Goal: Task Accomplishment & Management: Use online tool/utility

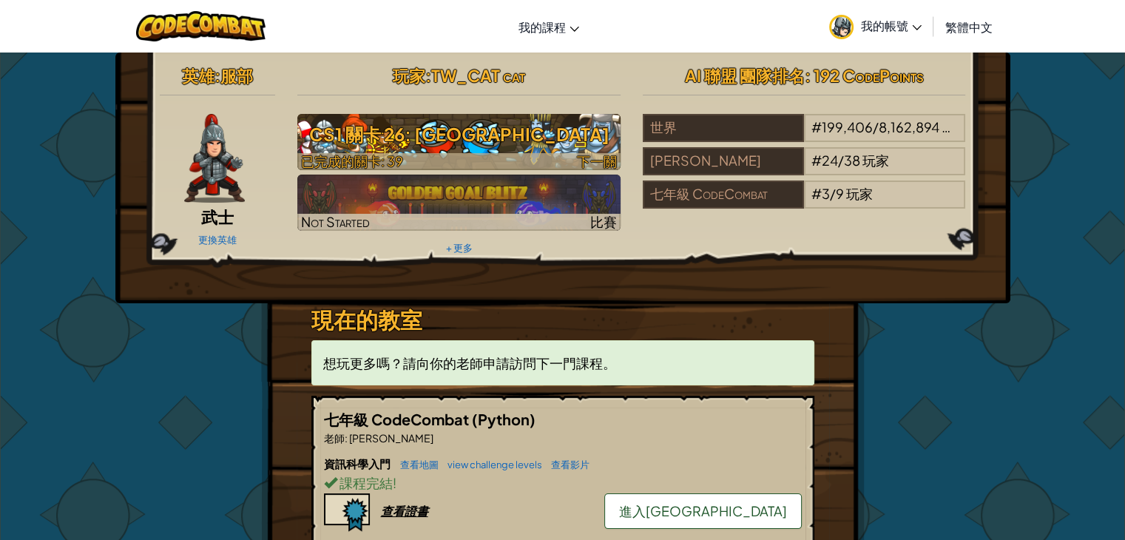
click at [570, 151] on img at bounding box center [458, 142] width 323 height 56
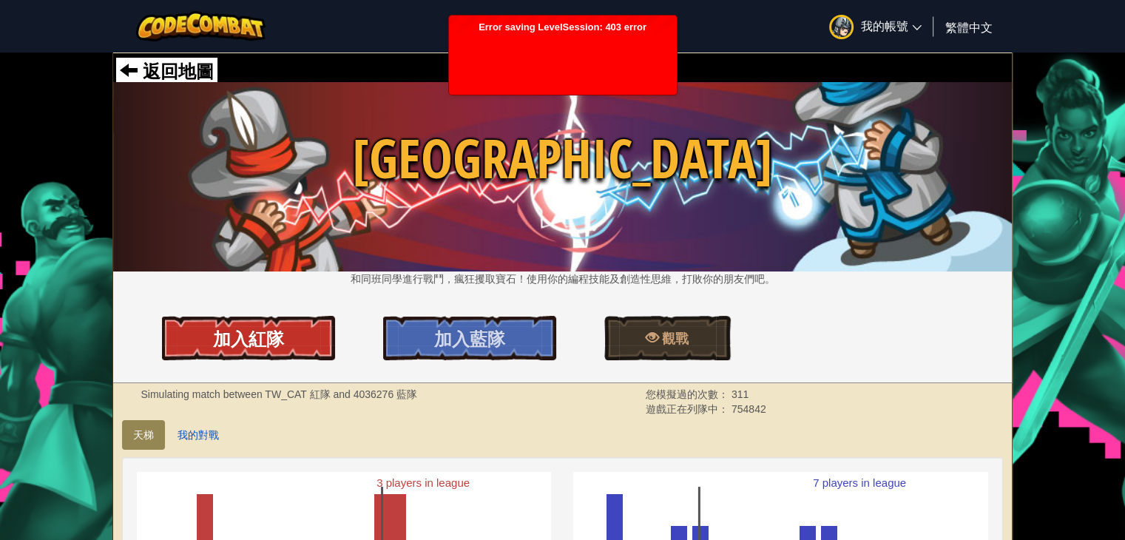
click at [271, 332] on span "加入紅隊" at bounding box center [248, 339] width 71 height 24
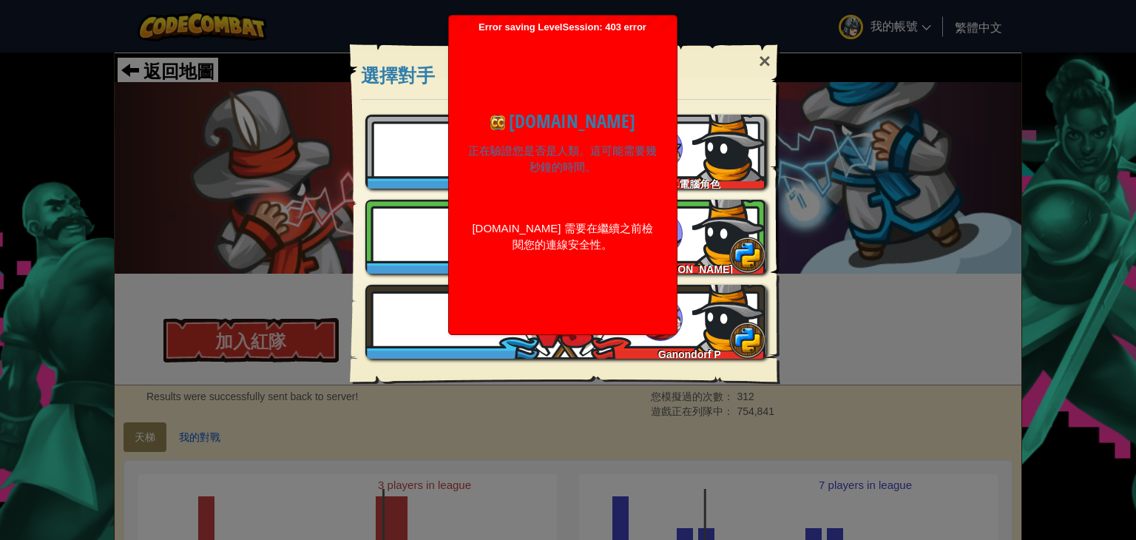
click at [667, 64] on div "codecombat.com 正在驗證您是否是人類。這可能需要幾秒鐘的時間。 codecombat.com 需要在繼續之前檢閱您的連線安全性。 驗證成功 正在…" at bounding box center [562, 180] width 213 height 294
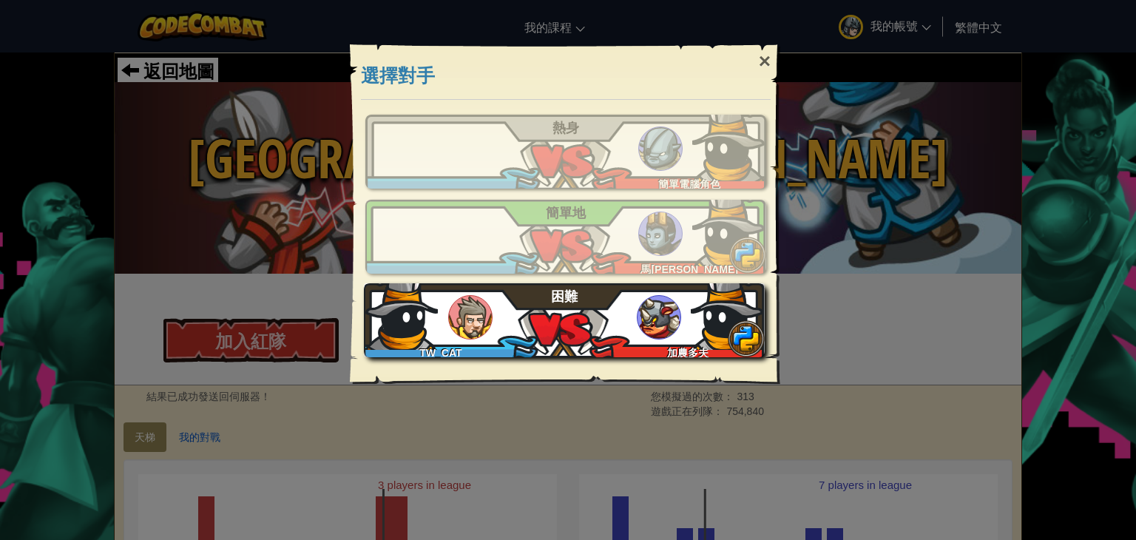
click at [583, 313] on div "TW_CAT 加農多夫 困難" at bounding box center [564, 320] width 401 height 74
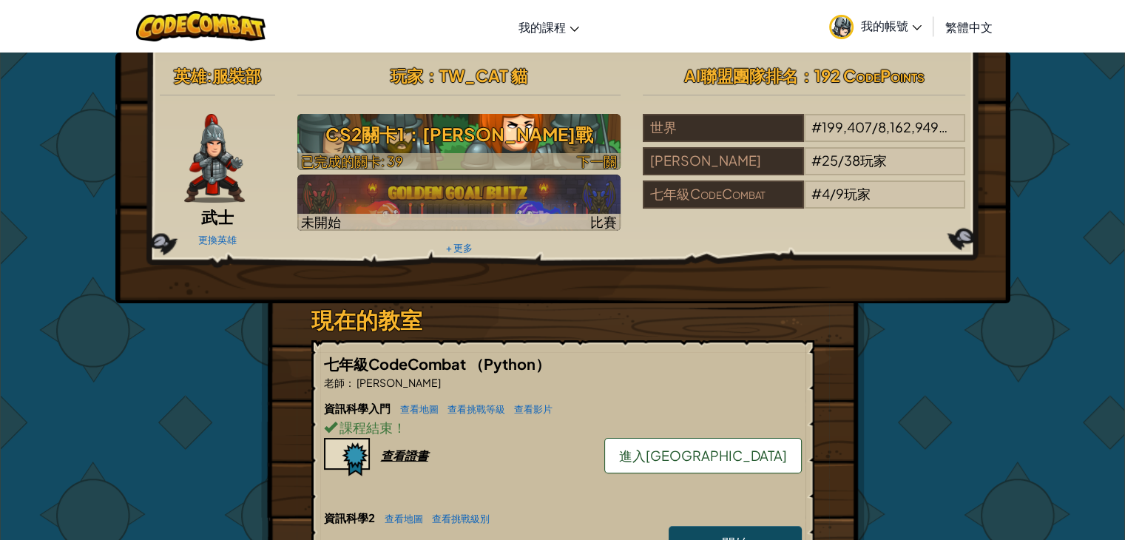
click at [497, 149] on h3 "CS2關卡1：[PERSON_NAME]戰" at bounding box center [458, 134] width 323 height 33
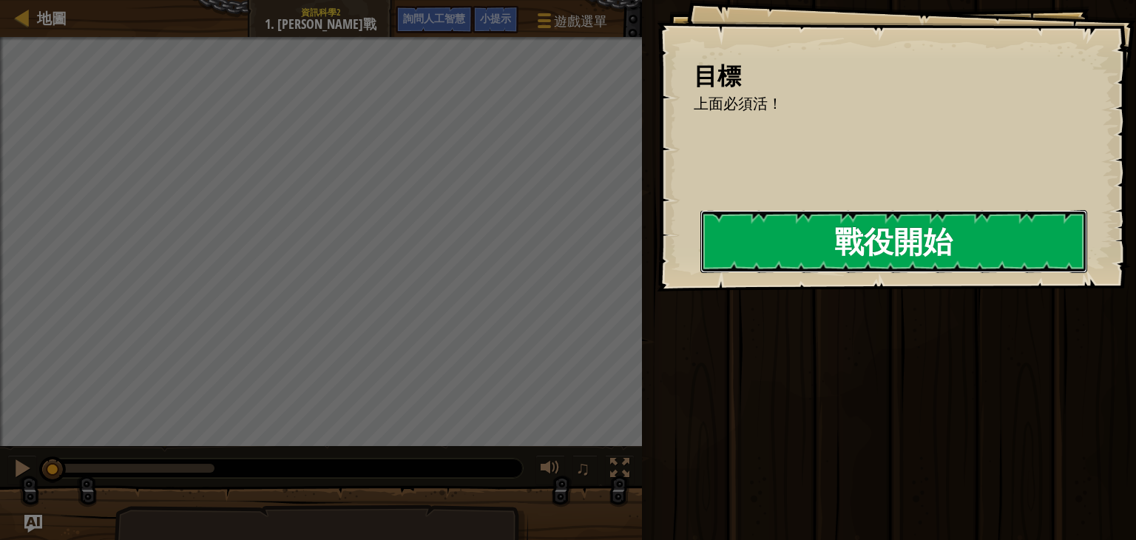
click at [794, 251] on button "戰役開始" at bounding box center [893, 241] width 387 height 62
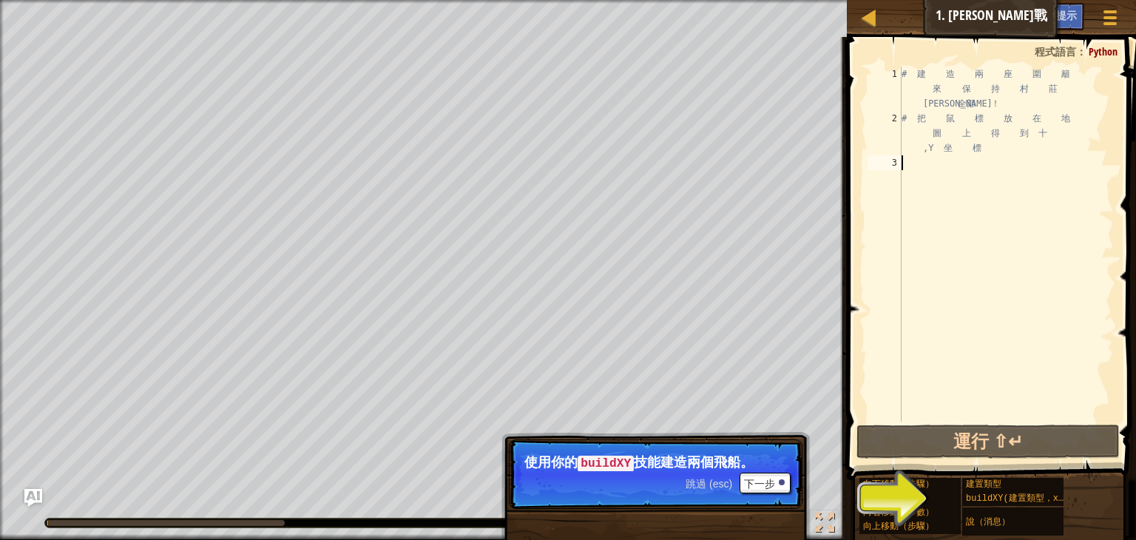
click at [794, 478] on p "跳過 (esc) 下一步 使用你的 buildXY 技能建造兩個飛船。" at bounding box center [656, 474] width 294 height 70
click at [793, 484] on p "跳過 (esc) 下一步 使用你的 buildXY 技能建造兩個飛船。" at bounding box center [656, 474] width 294 height 70
click at [774, 478] on font "下一步" at bounding box center [759, 484] width 31 height 12
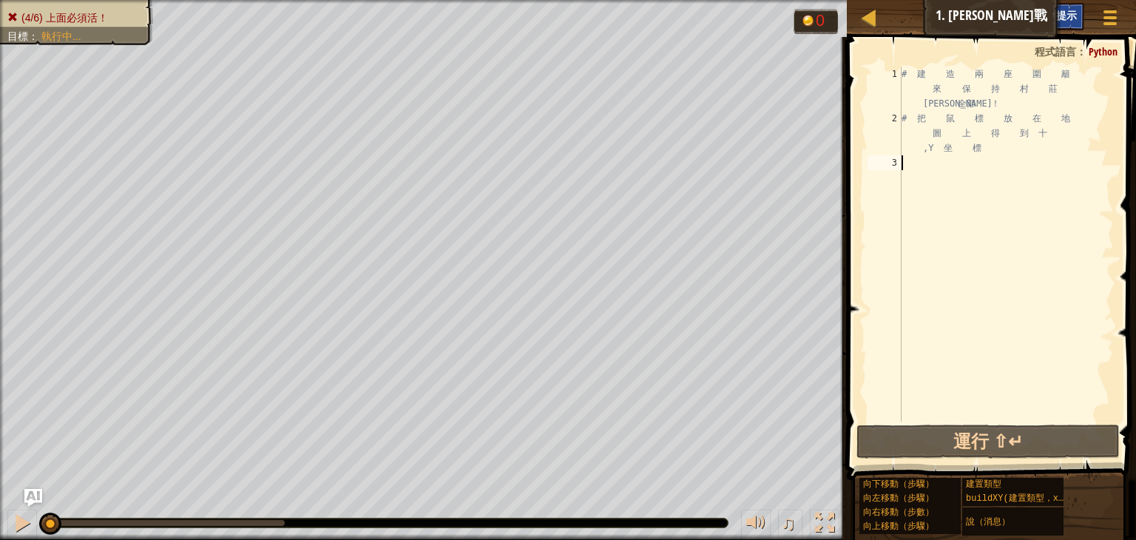
click at [1083, 15] on div "小提示" at bounding box center [1061, 16] width 46 height 27
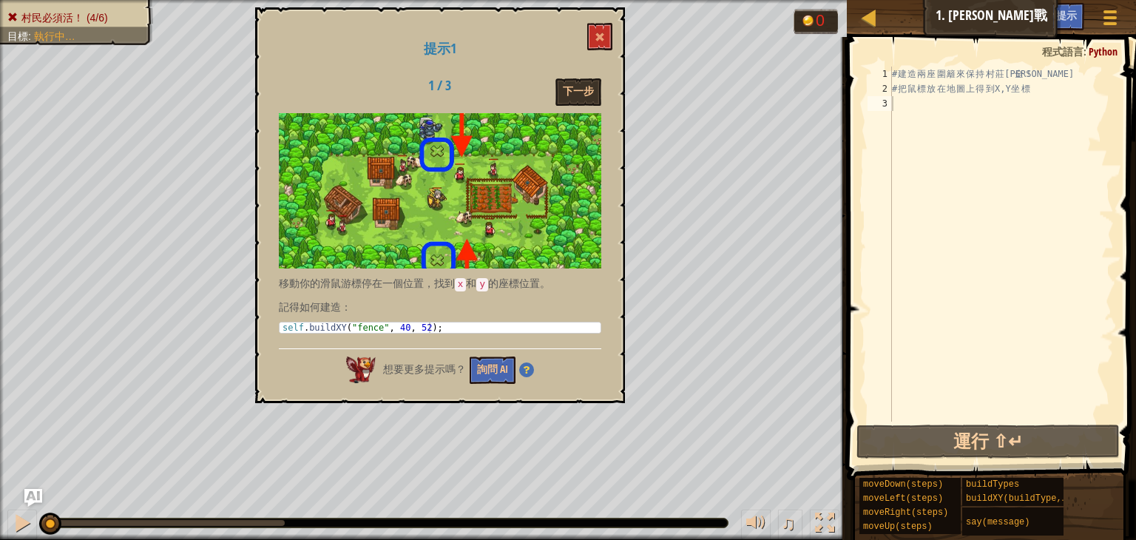
click at [907, 104] on div "# 建 造 兩 座 圍 籬 來 保 持 村 莊 安 全 ！ # 把 鼠 標 放 在 地 圖 上 得 到 X,Y 坐 標" at bounding box center [1001, 259] width 225 height 385
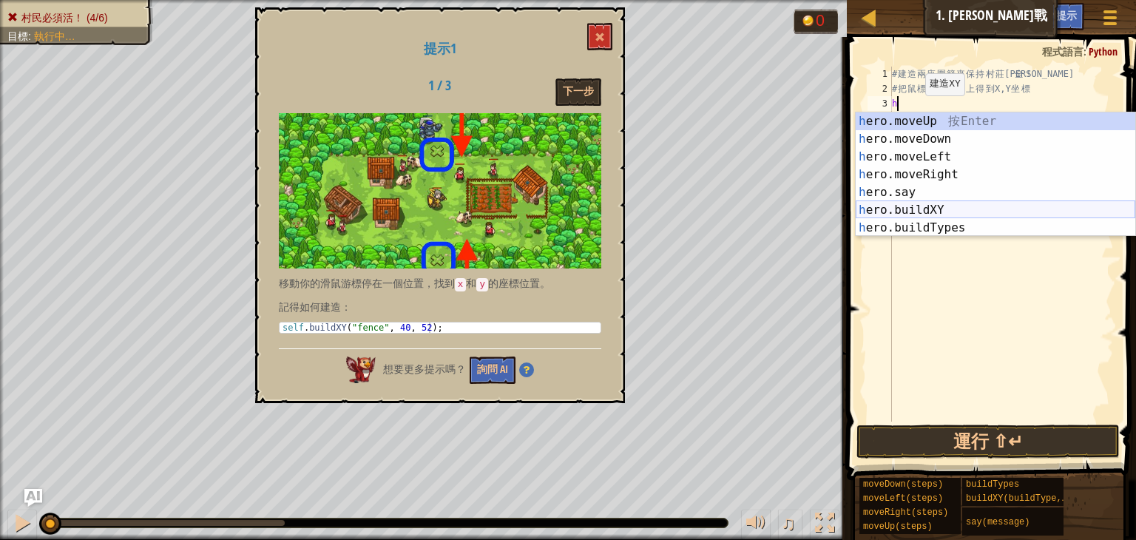
click at [926, 205] on div "h ero.moveUp 按 Enter h ero.moveDown 按 Enter h ero.moveLeft 按 Enter h ero.moveRi…" at bounding box center [996, 192] width 280 height 160
type textarea "hero.buildXY("fence", 36, 30)"
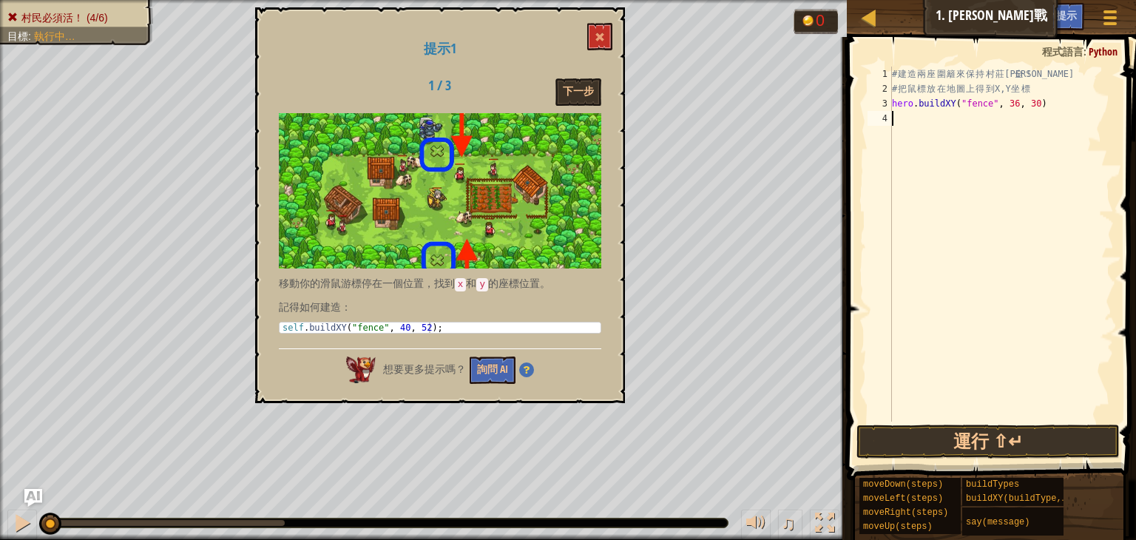
click at [1010, 112] on div "# 建 造 兩 座 圍 籬 來 保 持 村 莊 安 全 ！ # 把 鼠 標 放 在 地 圖 上 得 到 X,Y 坐 標 hero . buildXY ( "f…" at bounding box center [1001, 259] width 225 height 385
click at [1007, 110] on div "# 建 造 兩 座 圍 籬 來 保 持 村 莊 安 全 ！ # 把 鼠 標 放 在 地 圖 上 得 到 X,Y 坐 標 hero . buildXY ( "f…" at bounding box center [1001, 259] width 225 height 385
click at [1029, 105] on div "# 建 造 兩 座 圍 籬 來 保 持 村 莊 安 全 ！ # 把 鼠 標 放 在 地 圖 上 得 到 X,Y 坐 標 hero . buildXY ( "f…" at bounding box center [1001, 259] width 225 height 385
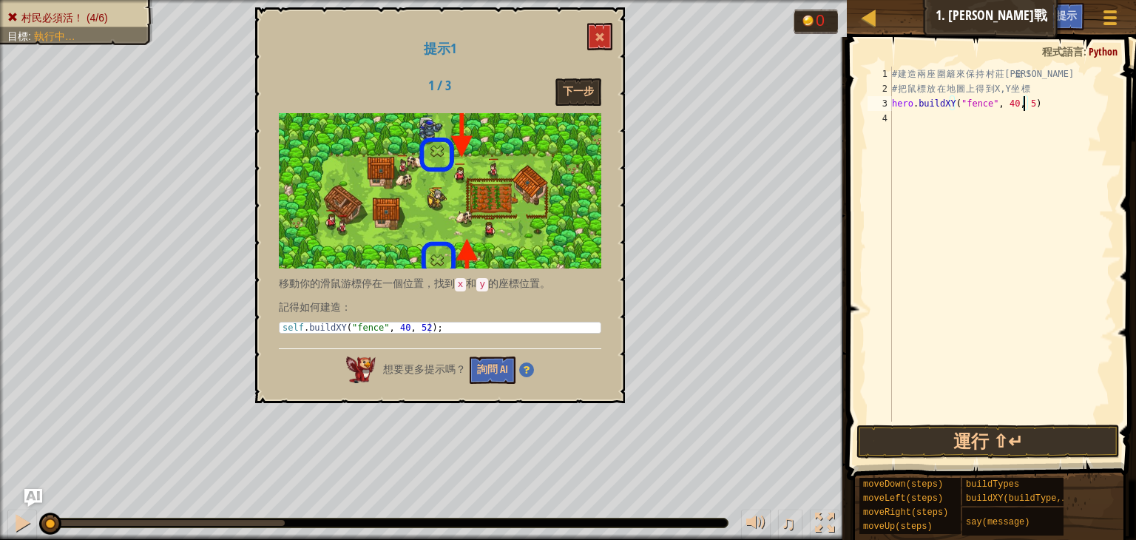
type textarea "hero.buildXY("fence", 40, 52)"
click at [1035, 430] on button "運行 ⇧↵" at bounding box center [987, 442] width 263 height 34
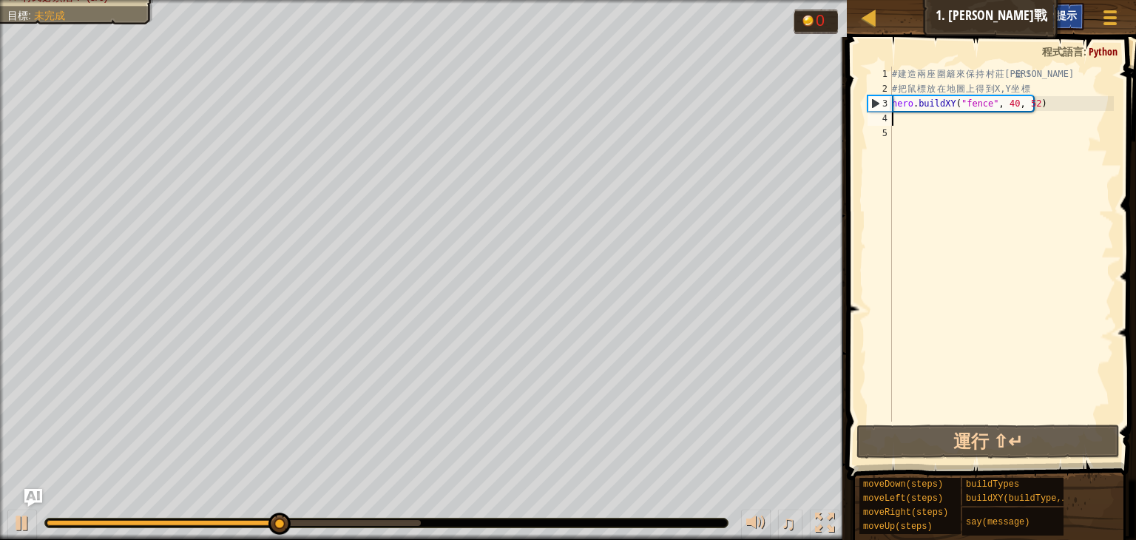
click at [1053, 11] on span "小提示" at bounding box center [1061, 15] width 31 height 14
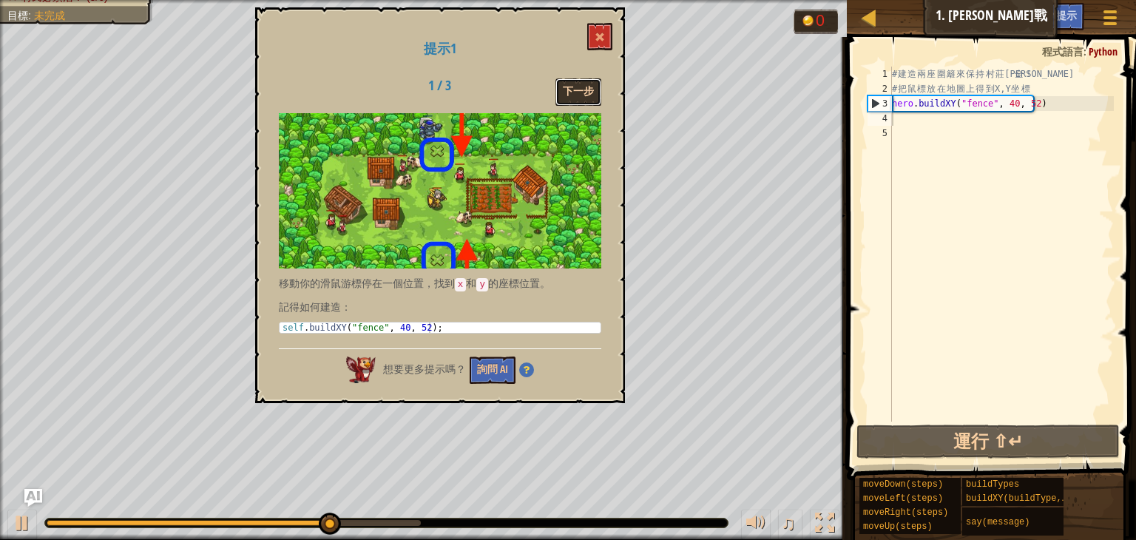
click at [576, 98] on button "下一步" at bounding box center [578, 91] width 46 height 27
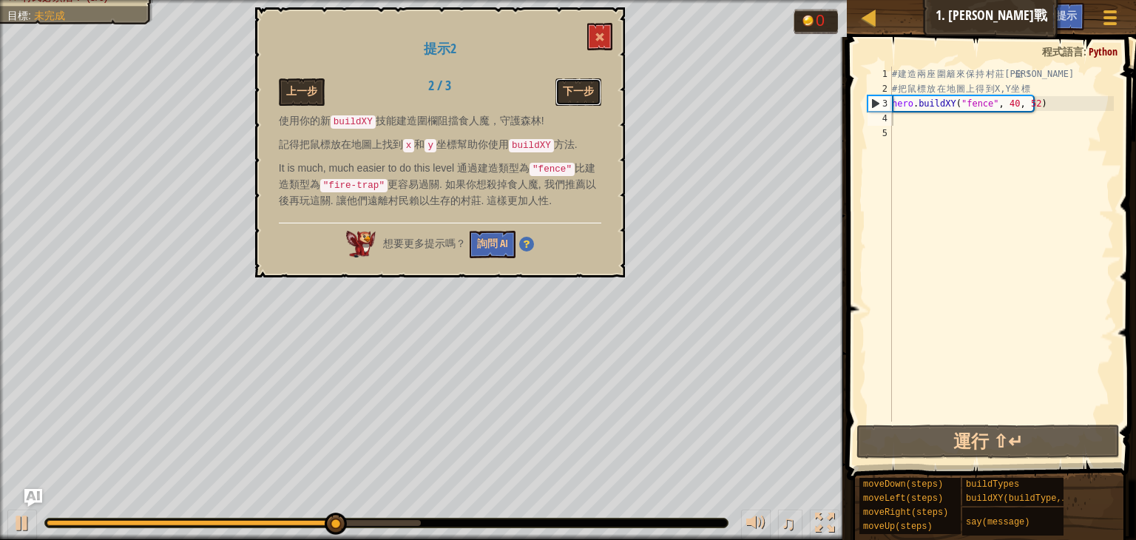
click at [577, 96] on button "下一步" at bounding box center [578, 91] width 46 height 27
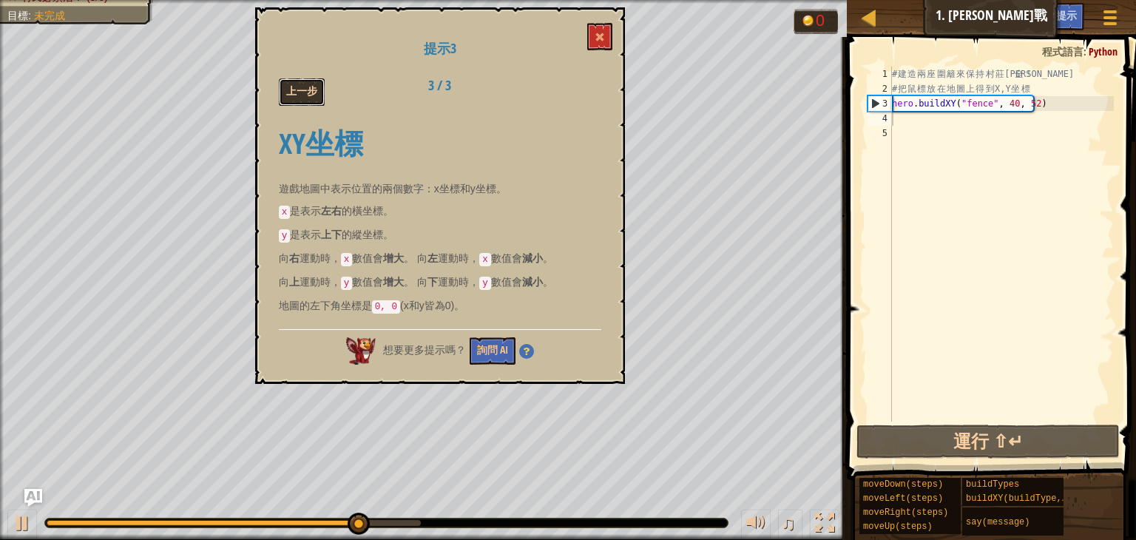
click at [305, 92] on button "上一步" at bounding box center [302, 91] width 46 height 27
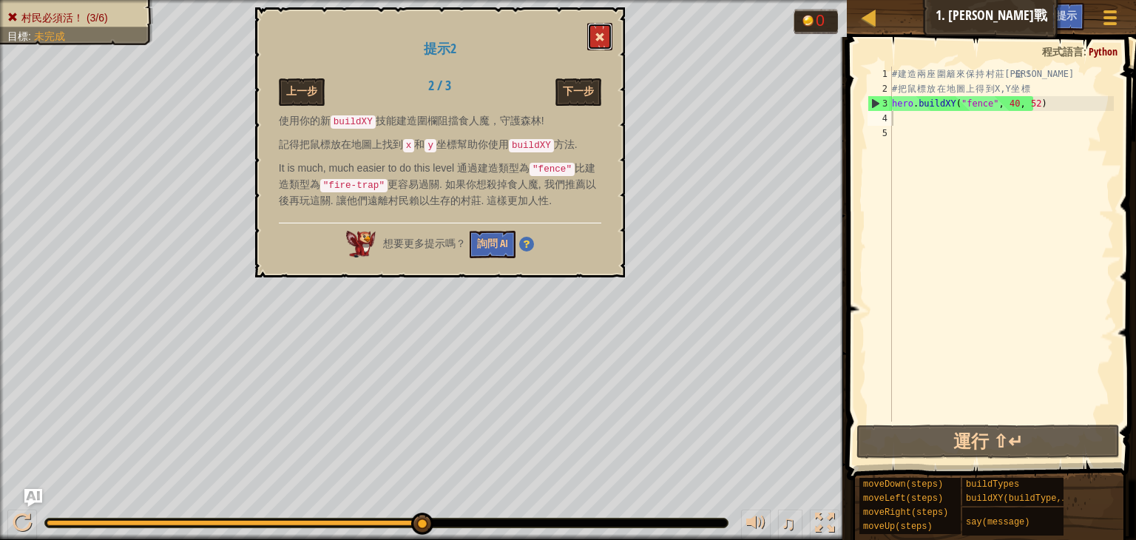
click at [606, 34] on button at bounding box center [599, 36] width 25 height 27
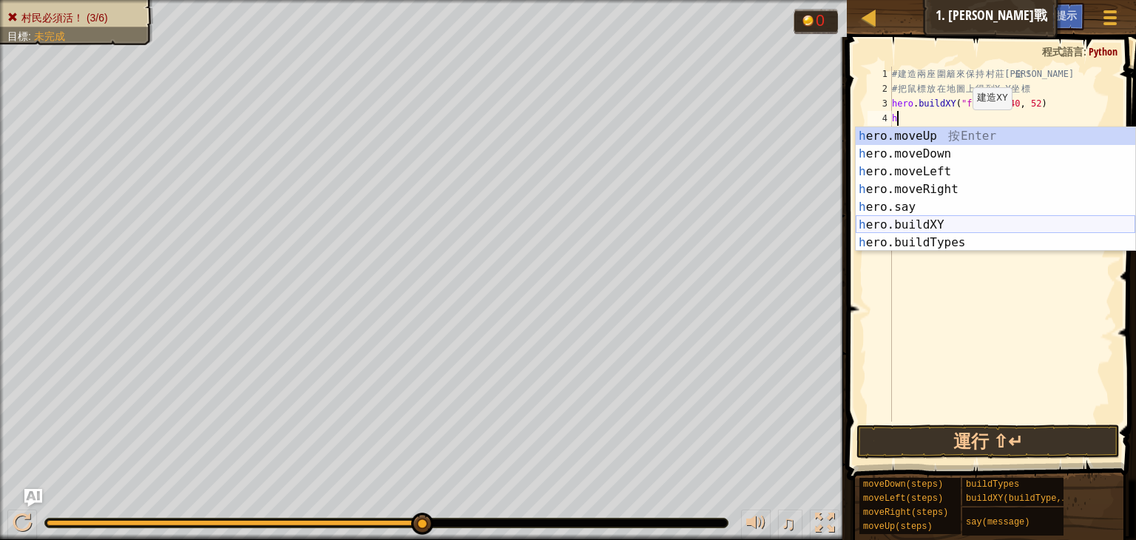
click at [949, 226] on div "h ero.moveUp 按 Enter h ero.moveDown 按 Enter h ero.moveLeft 按 Enter h ero.moveRi…" at bounding box center [996, 207] width 280 height 160
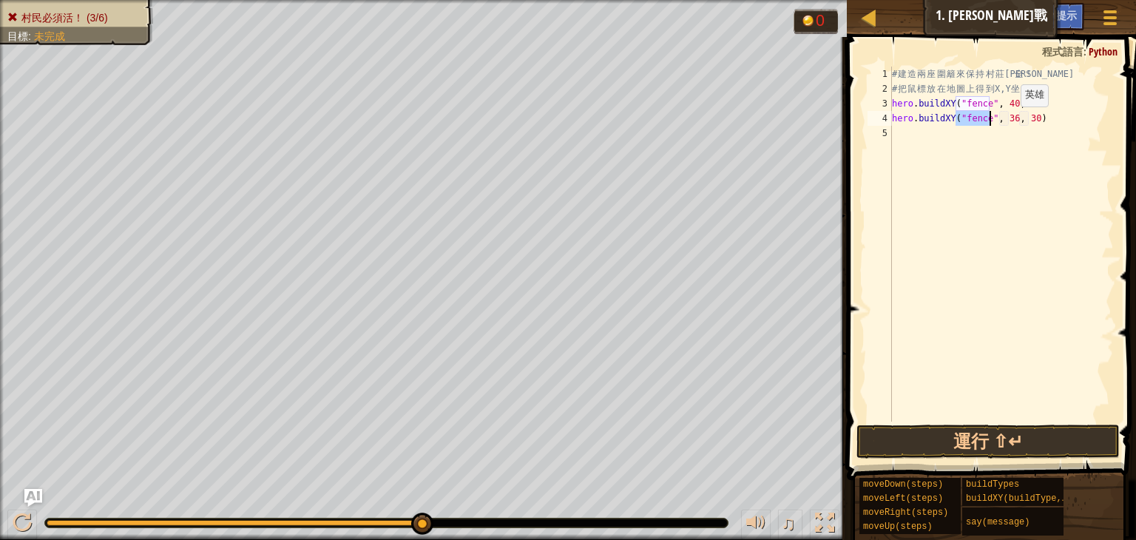
click at [1007, 121] on div "# 建 造 兩 座 圍 籬 來 保 持 村 莊 安 全 ！ # 把 鼠 標 放 在 地 圖 上 得 到 X,Y 坐 標 hero . buildXY ( "f…" at bounding box center [1001, 259] width 225 height 385
click at [1027, 117] on div "# 建 造 兩 座 圍 籬 來 保 持 村 莊 安 全 ！ # 把 鼠 標 放 在 地 圖 上 得 到 X,Y 坐 標 hero . buildXY ( "f…" at bounding box center [1001, 259] width 225 height 385
type textarea "hero.buildXY("fence", 40, 20)"
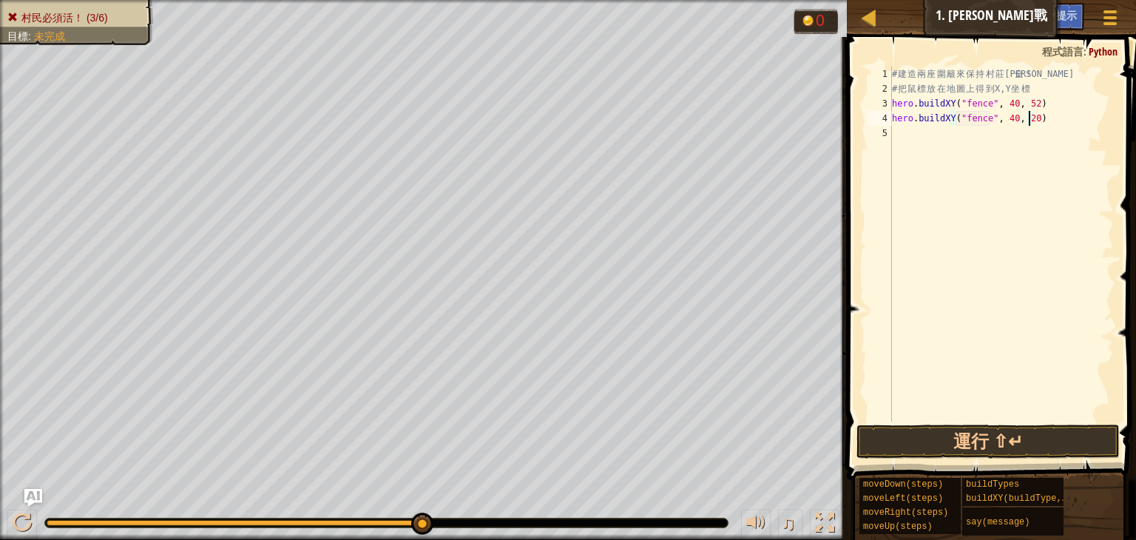
scroll to position [7, 0]
click at [966, 436] on button "運行 ⇧↵" at bounding box center [987, 442] width 263 height 34
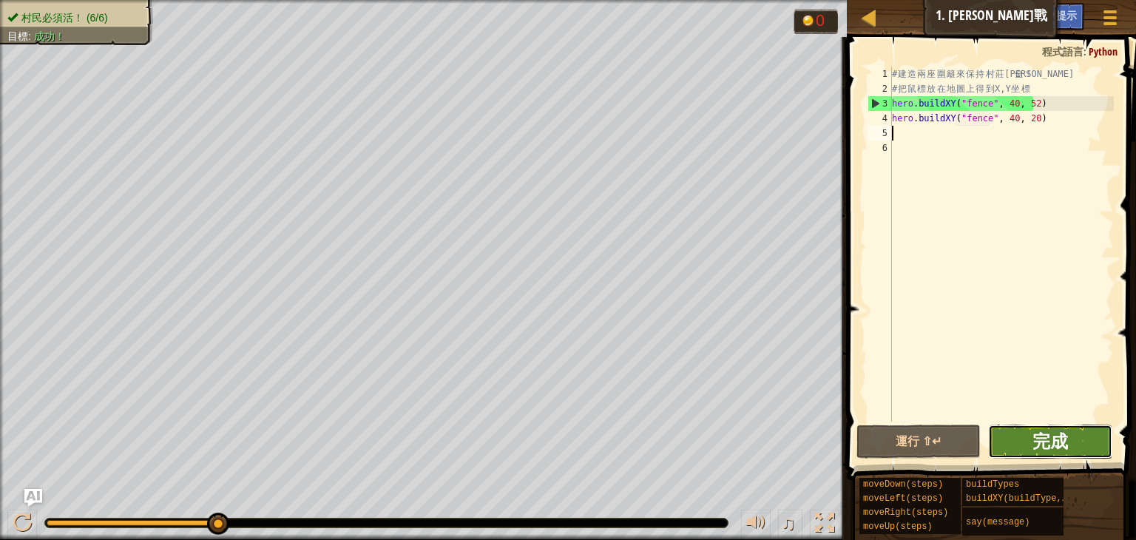
click at [1057, 443] on span "完成" at bounding box center [1050, 441] width 36 height 24
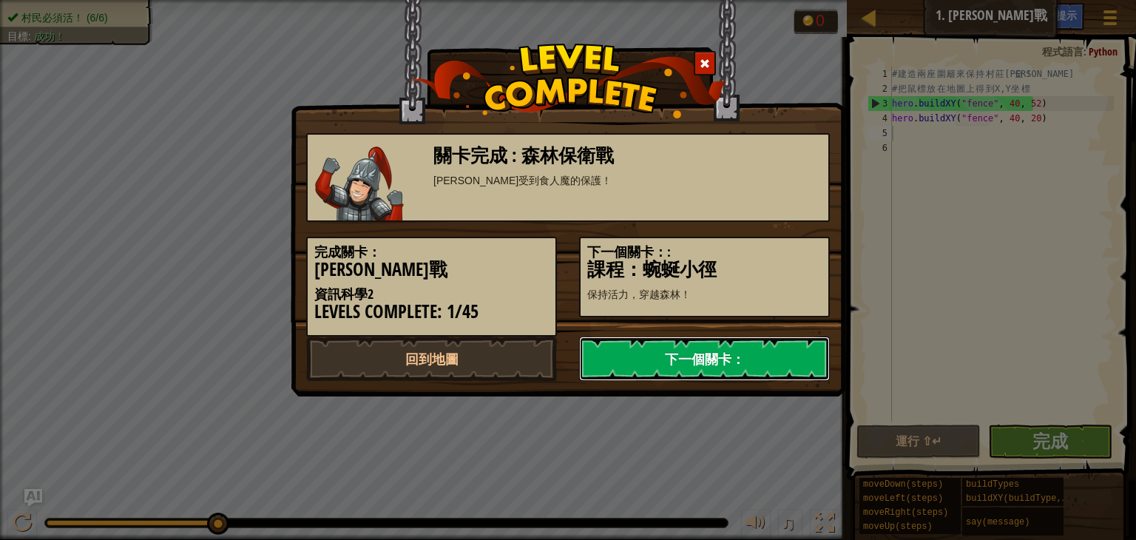
click at [630, 351] on link "下一個關卡：" at bounding box center [704, 359] width 251 height 44
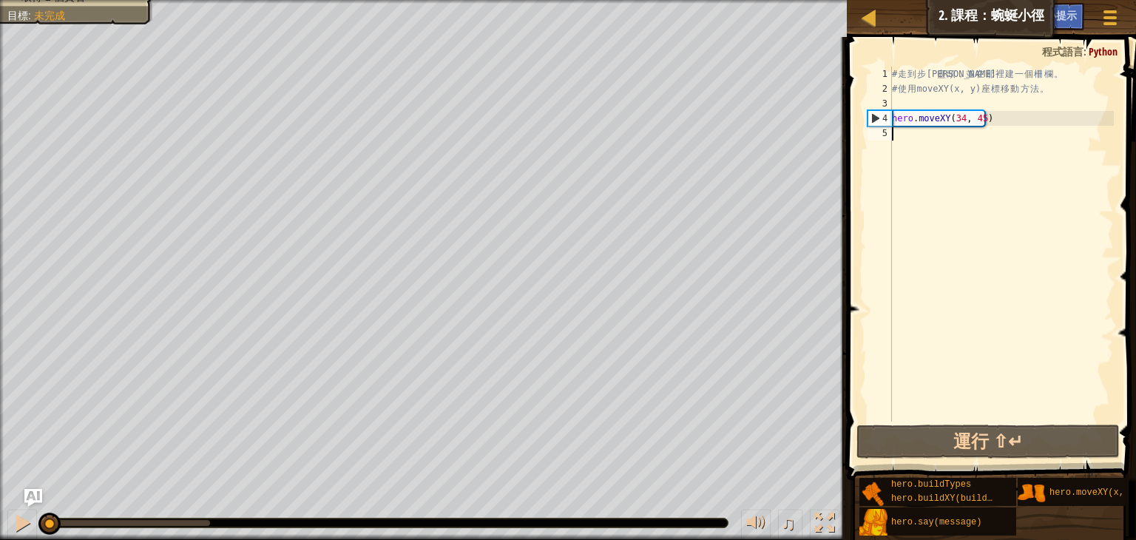
scroll to position [7, 0]
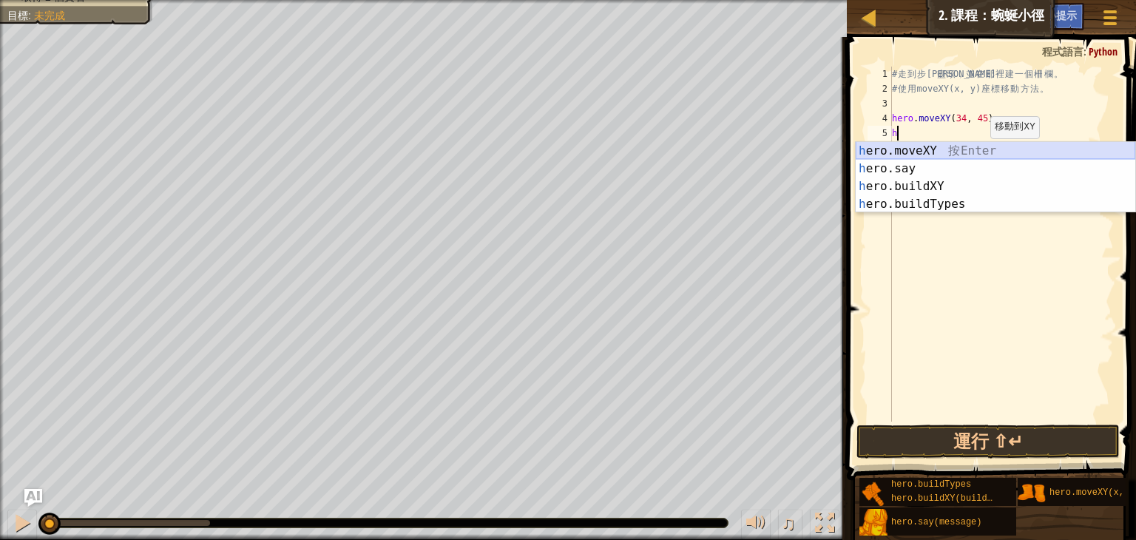
click at [928, 146] on div "h ero.moveXY 按 Enter h ero.say 按 Enter h ero.buildXY 按 Enter h ero.buildTypes 按…" at bounding box center [996, 195] width 280 height 107
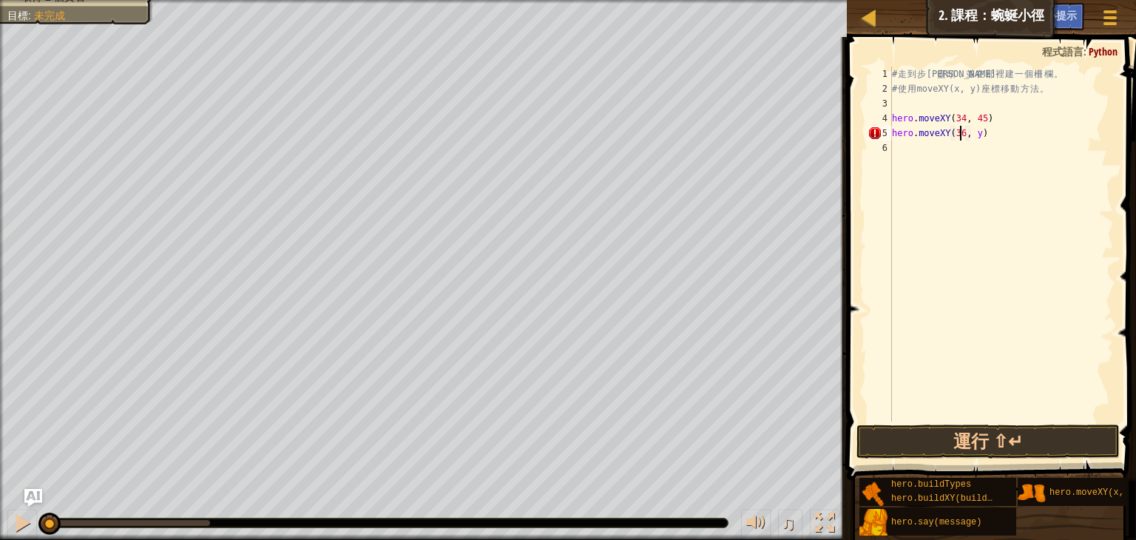
scroll to position [7, 6]
click at [976, 130] on div "# 走 到 步 道 盡 頭 ， 並 在 那 裡 建 一 個 柵 欄 。 # 使 用 moveXY(x, y) 座 標 移 動 方 法 。 hero . mov…" at bounding box center [1001, 259] width 225 height 385
type textarea "hero.moveXY(36, 60)"
click at [988, 440] on button "運行 ⇧↵" at bounding box center [987, 442] width 263 height 34
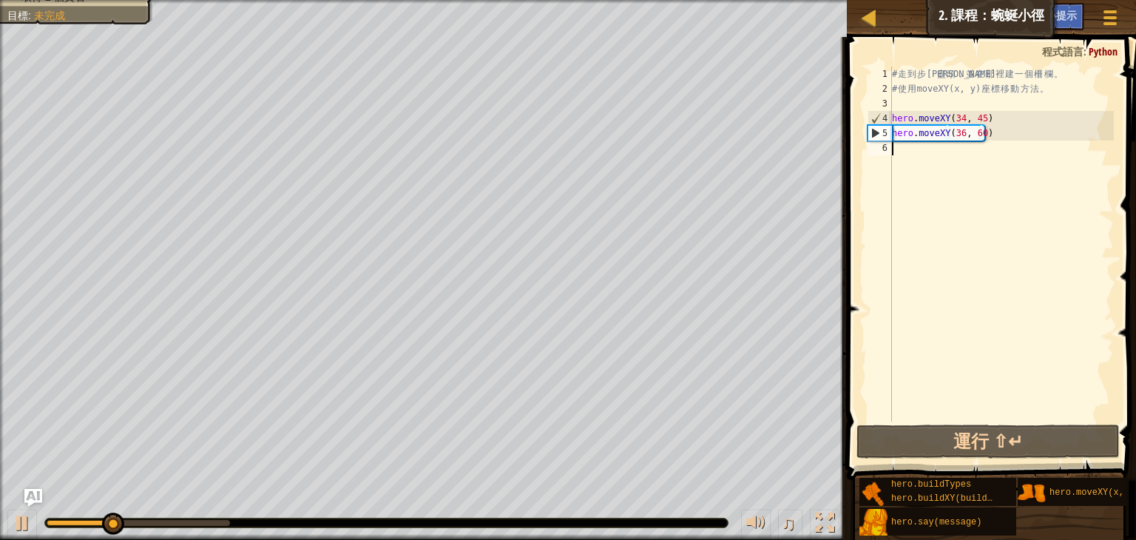
click at [939, 157] on div "# 走 到 步 道 盡 頭 ， 並 在 那 裡 建 一 個 柵 欄 。 # 使 用 moveXY(x, y) 座 標 移 動 方 法 。 hero . mov…" at bounding box center [1001, 259] width 225 height 385
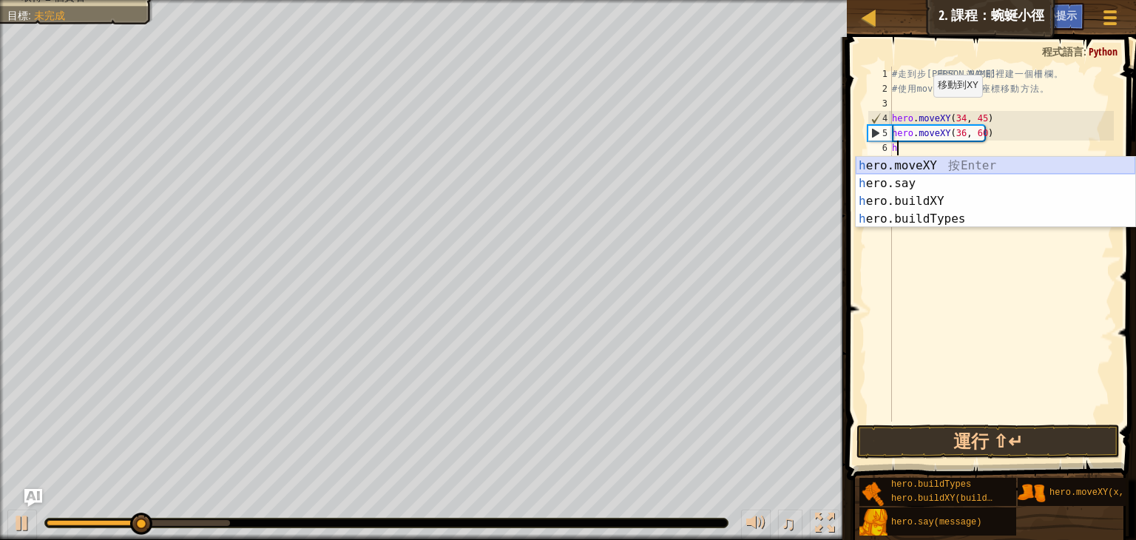
click at [929, 161] on div "h ero.moveXY 按 Enter h ero.say 按 Enter h ero.buildXY 按 Enter h ero.buildTypes 按…" at bounding box center [996, 210] width 280 height 107
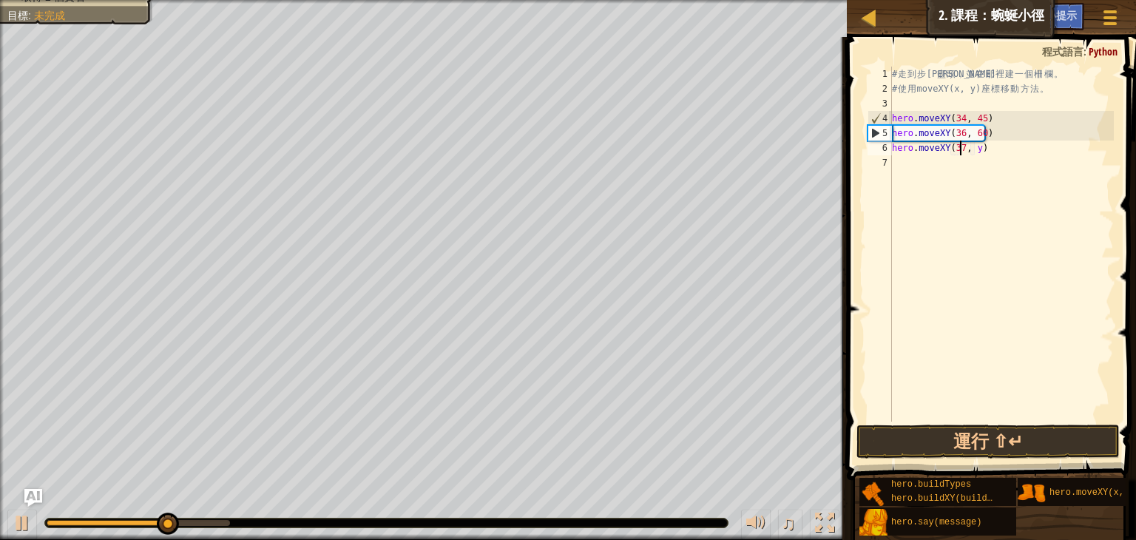
scroll to position [7, 6]
click at [977, 149] on div "# 走 到 步 道 盡 頭 ， 並 在 那 裡 建 一 個 柵 欄 。 # 使 用 moveXY(x, y) 座 標 移 動 方 法 。 hero . mov…" at bounding box center [1001, 259] width 225 height 385
type textarea "hero.moveXY(37, 13)"
click at [918, 161] on div "# 走 到 步 道 盡 頭 ， 並 在 那 裡 建 一 個 柵 欄 。 # 使 用 moveXY(x, y) 座 標 移 動 方 法 。 hero . mov…" at bounding box center [1001, 259] width 225 height 385
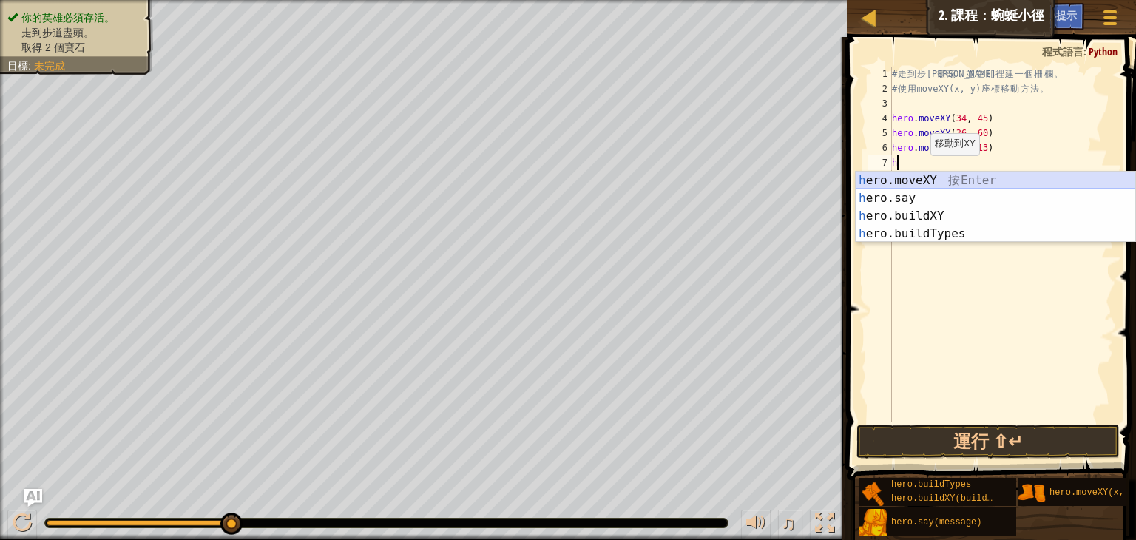
click at [915, 176] on div "h ero.moveXY 按 Enter h ero.say 按 Enter h ero.buildXY 按 Enter h ero.buildTypes 按…" at bounding box center [996, 225] width 280 height 107
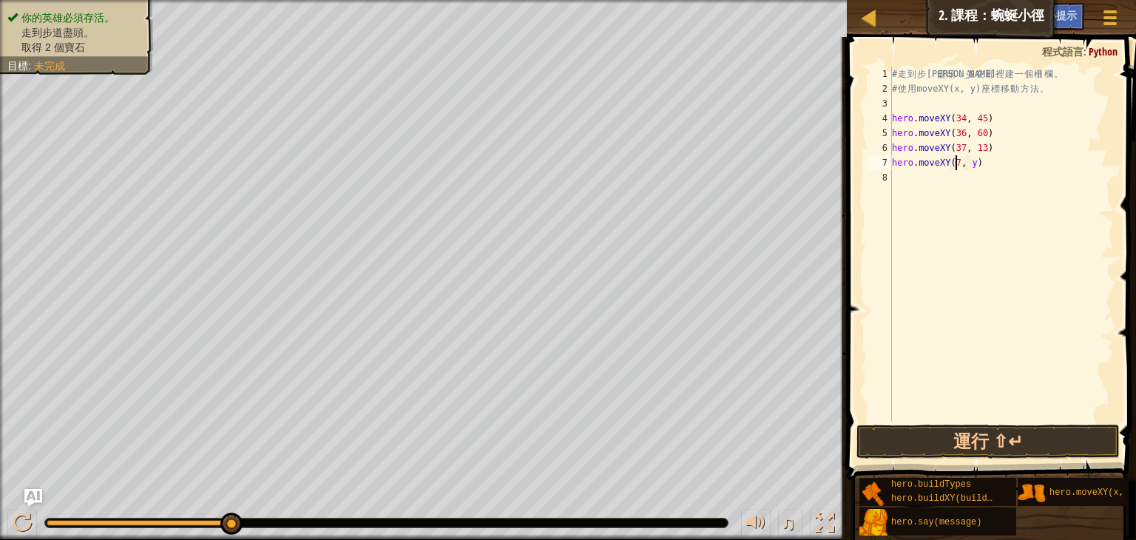
scroll to position [7, 6]
click at [973, 163] on div "# 走 到 步 道 盡 頭 ， 並 在 那 裡 建 一 個 柵 欄 。 # 使 用 moveXY(x, y) 座 標 移 動 方 法 。 hero . mov…" at bounding box center [1001, 259] width 225 height 385
type textarea "hero.moveXY(72, 25)"
click at [1072, 439] on button "運行 ⇧↵" at bounding box center [987, 442] width 263 height 34
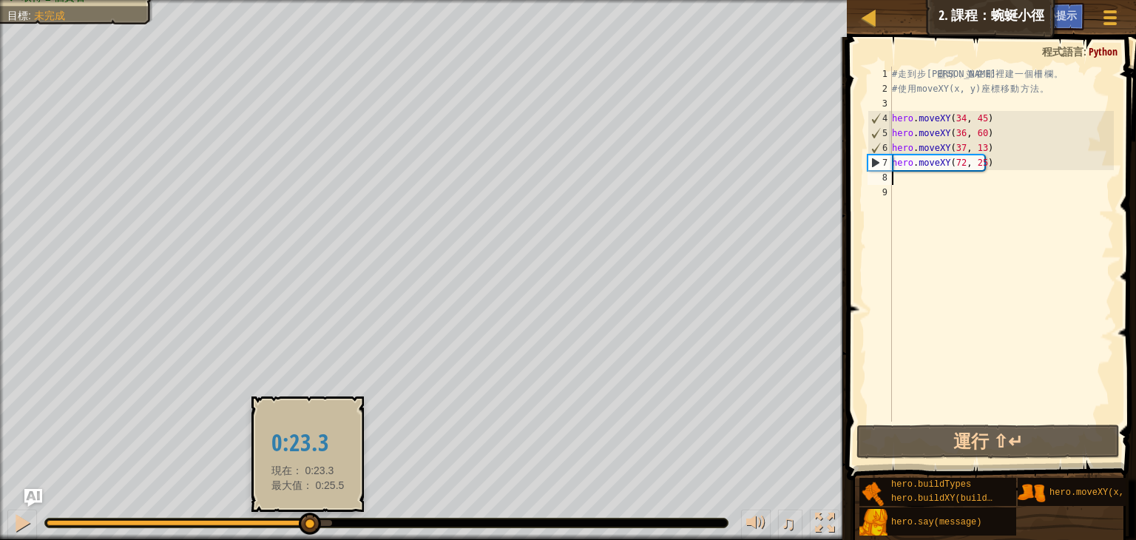
drag, startPoint x: 165, startPoint y: 516, endPoint x: 308, endPoint y: 513, distance: 142.8
click at [308, 513] on div at bounding box center [310, 524] width 22 height 22
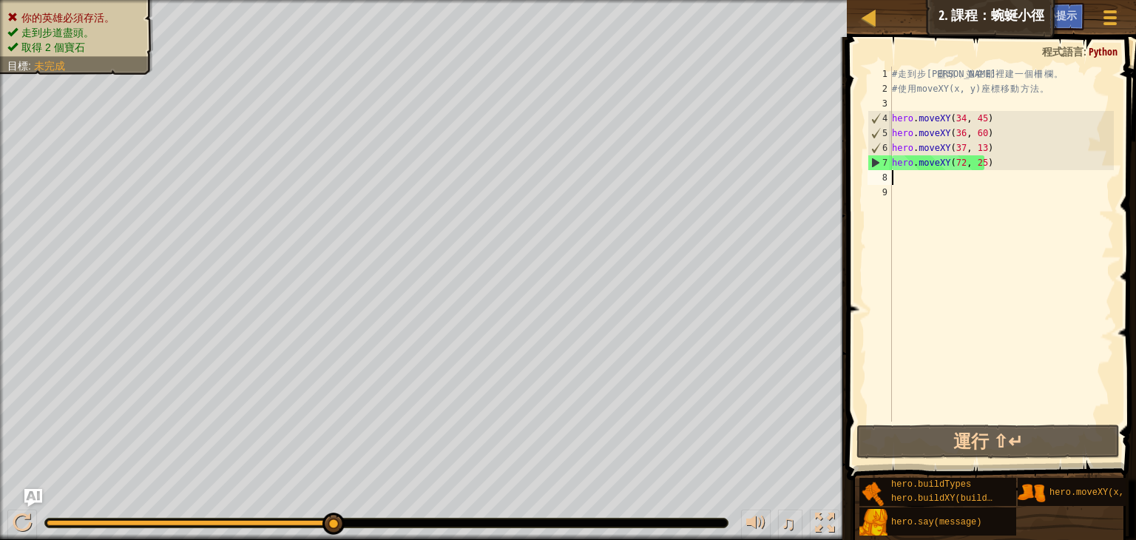
click at [919, 177] on div "# 走 到 步 道 盡 頭 ， 並 在 那 裡 建 一 個 柵 欄 。 # 使 用 moveXY(x, y) 座 標 移 動 方 法 。 hero . mov…" at bounding box center [1001, 259] width 225 height 385
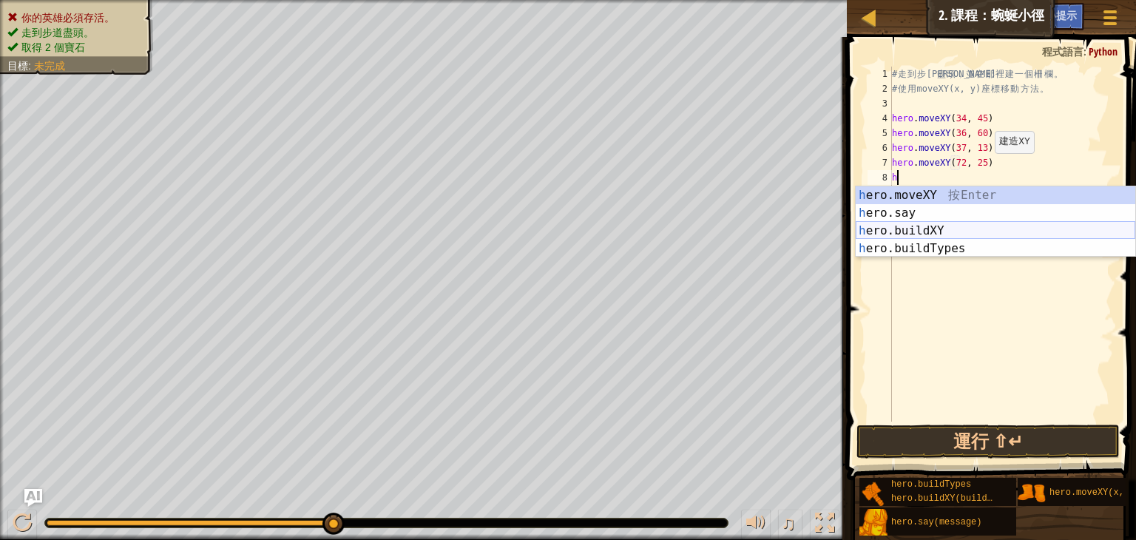
click at [933, 227] on div "h ero.moveXY 按 Enter h ero.say 按 Enter h ero.buildXY 按 Enter h ero.buildTypes 按…" at bounding box center [996, 239] width 280 height 107
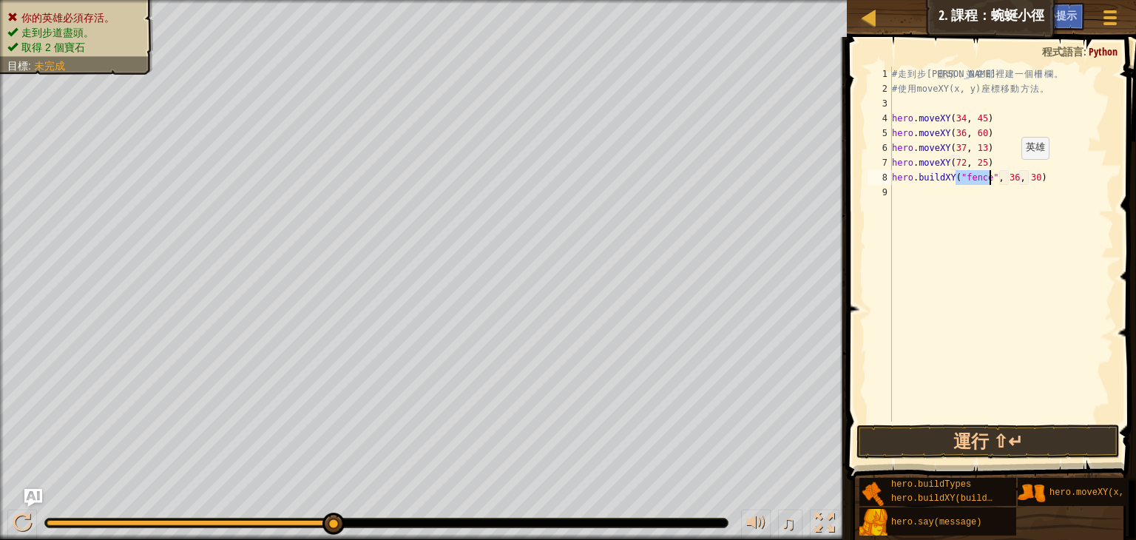
click at [1009, 174] on div "# 走 到 步 道 盡 頭 ， 並 在 那 裡 建 一 個 柵 欄 。 # 使 用 moveXY(x, y) 座 標 移 動 方 法 。 hero . mov…" at bounding box center [1001, 259] width 225 height 385
type textarea "hero.buildXY("fence", 72, 30)"
click at [997, 433] on button "運行 ⇧↵" at bounding box center [987, 442] width 263 height 34
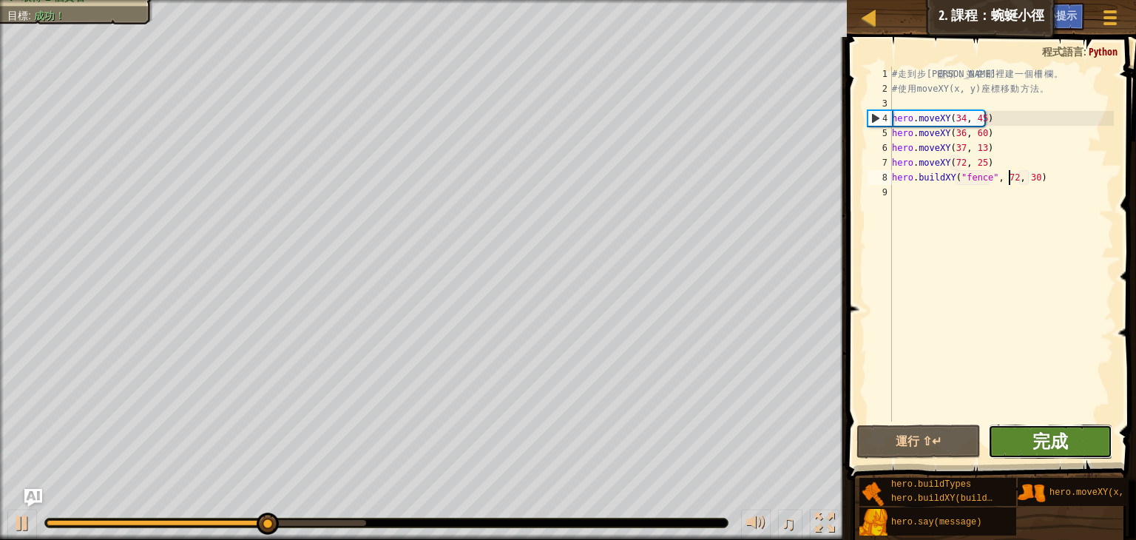
click at [1059, 450] on span "完成" at bounding box center [1050, 441] width 36 height 24
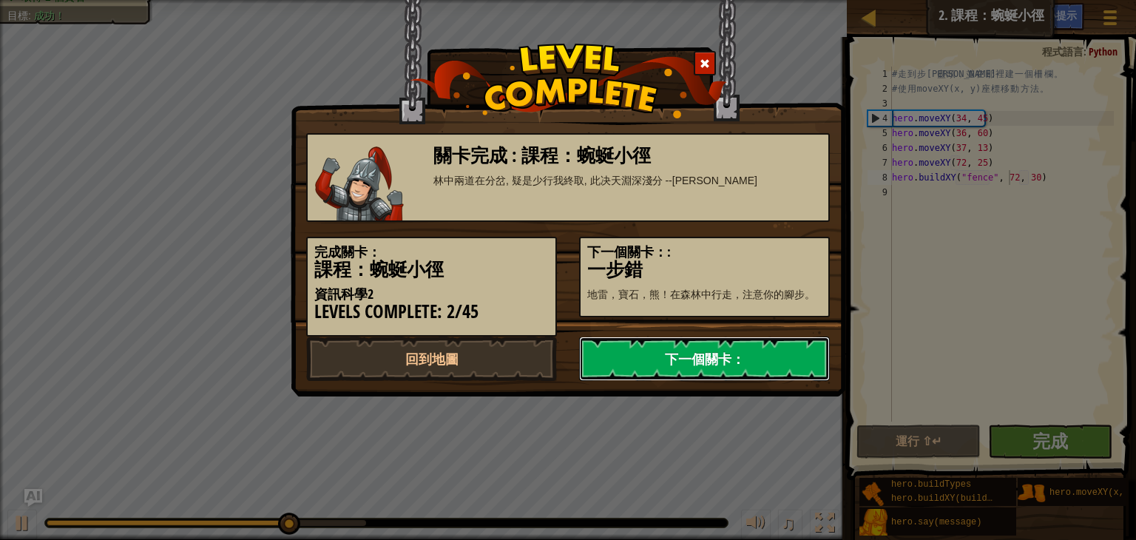
click at [694, 367] on link "下一個關卡：" at bounding box center [704, 359] width 251 height 44
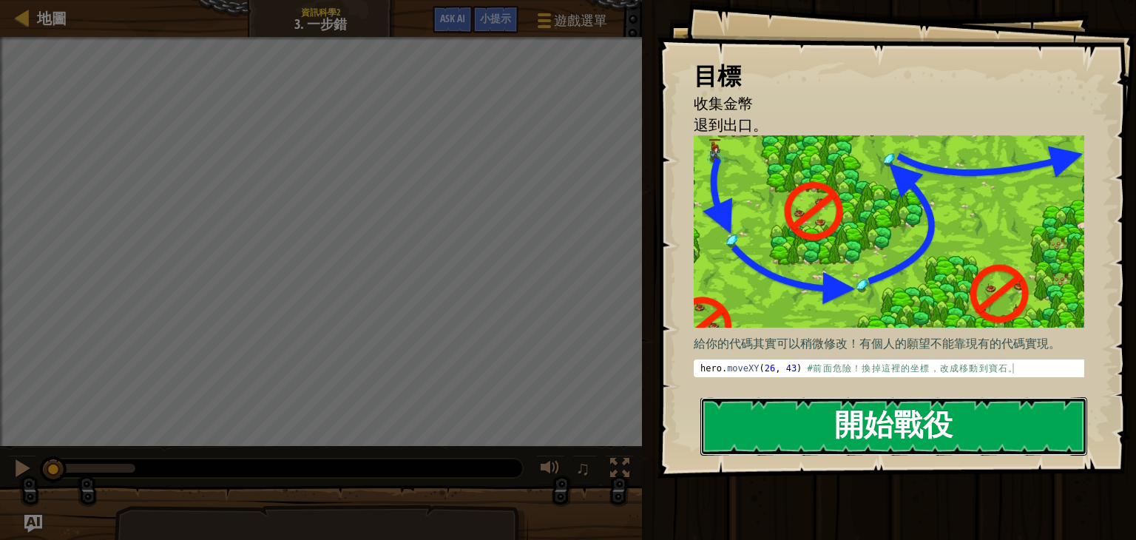
click at [894, 416] on button "開始戰役" at bounding box center [893, 426] width 387 height 58
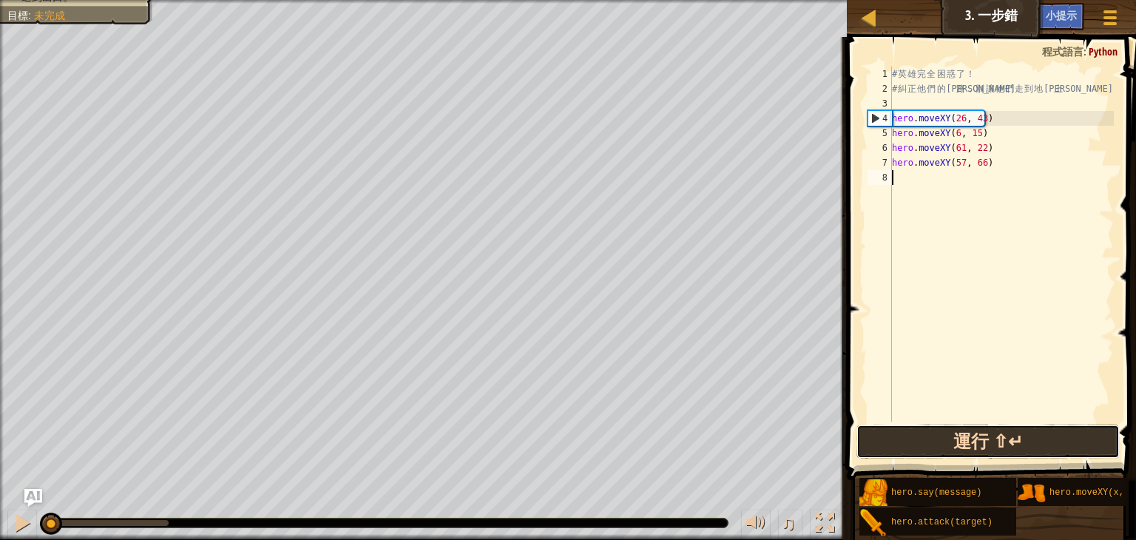
click at [967, 442] on button "運行 ⇧↵" at bounding box center [987, 442] width 263 height 34
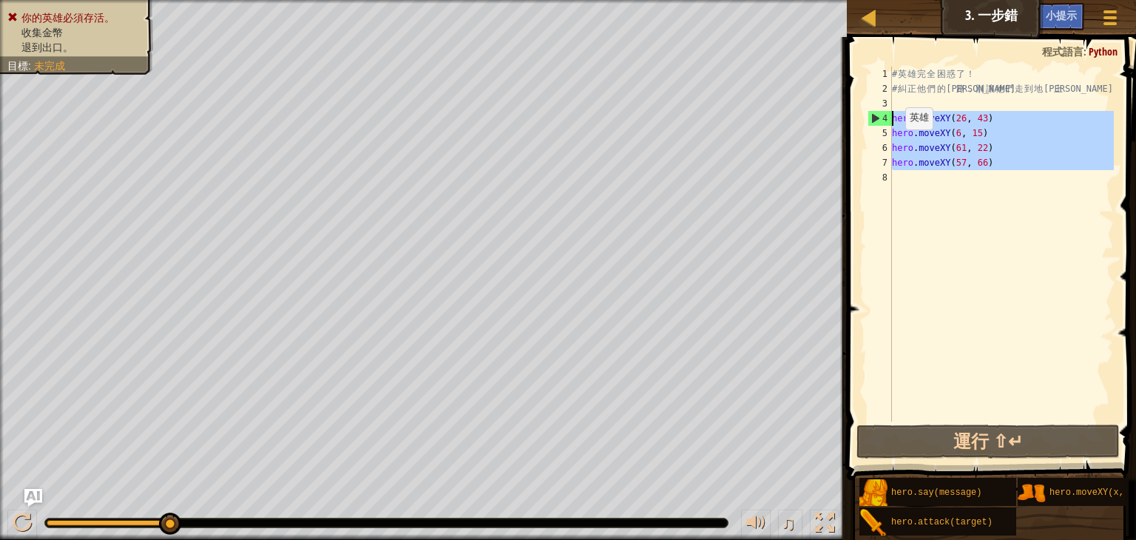
drag, startPoint x: 984, startPoint y: 171, endPoint x: 887, endPoint y: 119, distance: 110.5
click at [887, 119] on div "1 2 3 4 5 6 7 8 # 英 雄 完 全 困 惑 了 ！ # 糾 正 他 們 的 道 路 ， 別 讓 他 們 走 到 地 雷 上 hero . mo…" at bounding box center [989, 244] width 249 height 355
type textarea "hero.moveXY(26, 43) hero.moveXY(6, 15)"
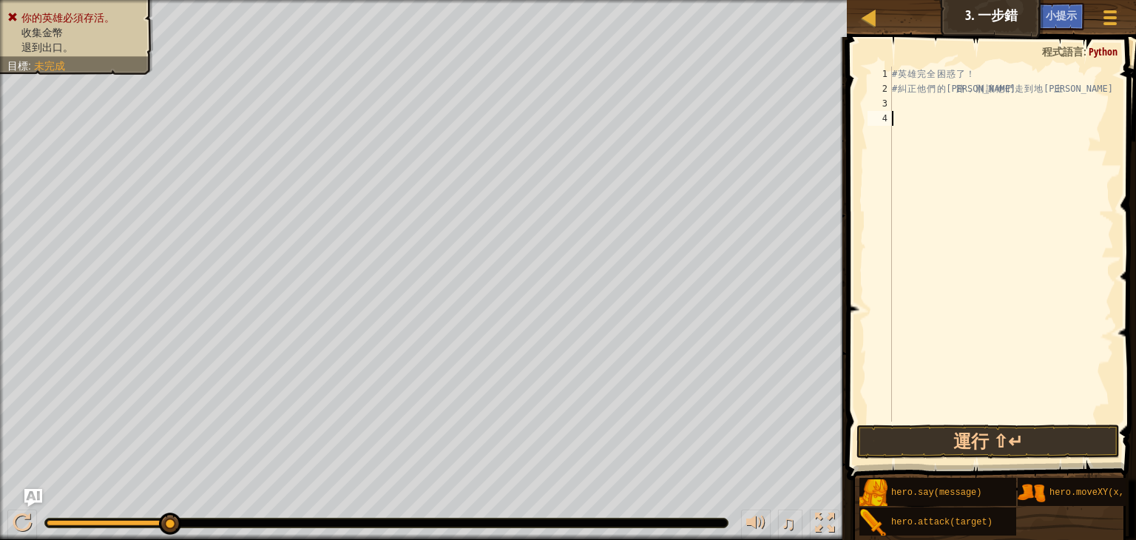
click at [905, 101] on div "# 英 雄 完 全 困 惑 了 ！ # 糾 正 他 們 的 道 路 ， 別 讓 他 們 走 到 地 雷 上" at bounding box center [1001, 259] width 225 height 385
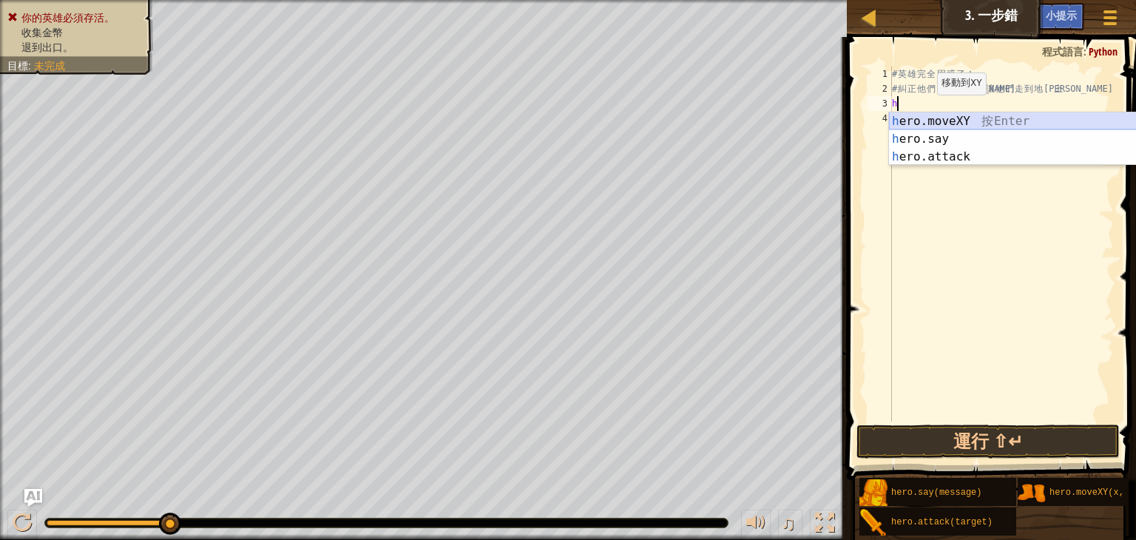
click at [964, 114] on div "h ero.moveXY 按 Enter h ero.say 按 Enter h ero.attack 按 Enter" at bounding box center [1029, 156] width 280 height 89
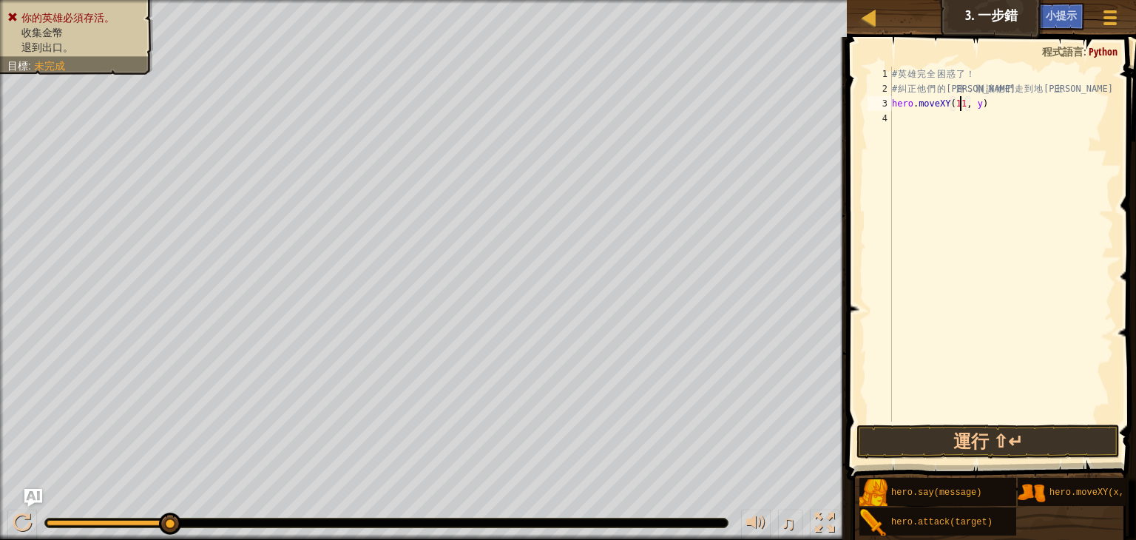
scroll to position [7, 6]
click at [976, 108] on div "# 英 雄 完 全 困 惑 了 ！ # 糾 正 他 們 的 道 路 ， 別 讓 他 們 走 到 地 雷 上 hero . moveXY ( 11 , y )" at bounding box center [1001, 259] width 225 height 385
type textarea "hero.moveXY(11, 37)"
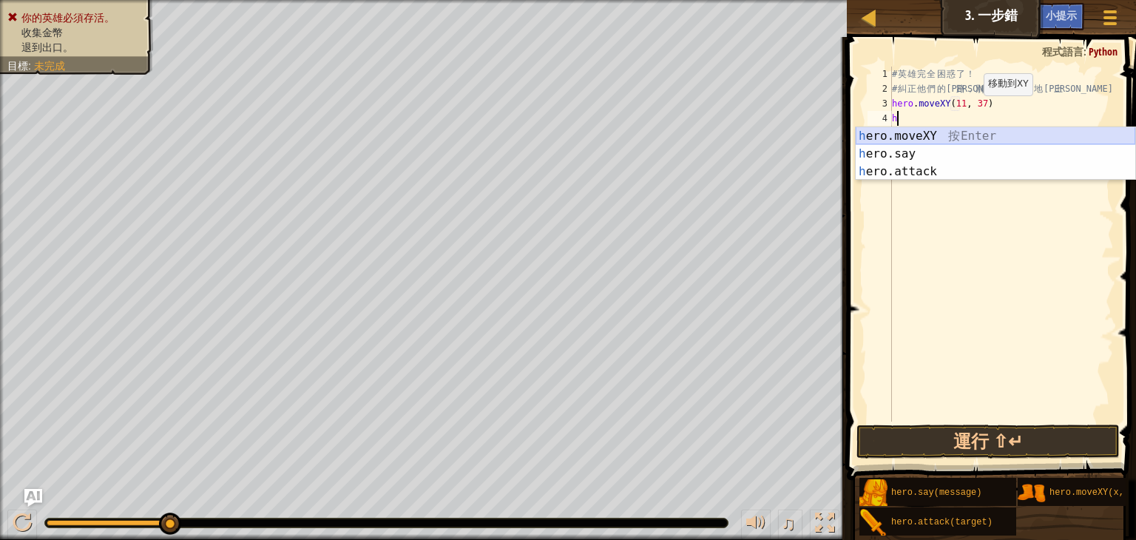
click at [952, 136] on div "h ero.moveXY 按 Enter h ero.say 按 Enter h ero.attack 按 Enter" at bounding box center [996, 171] width 280 height 89
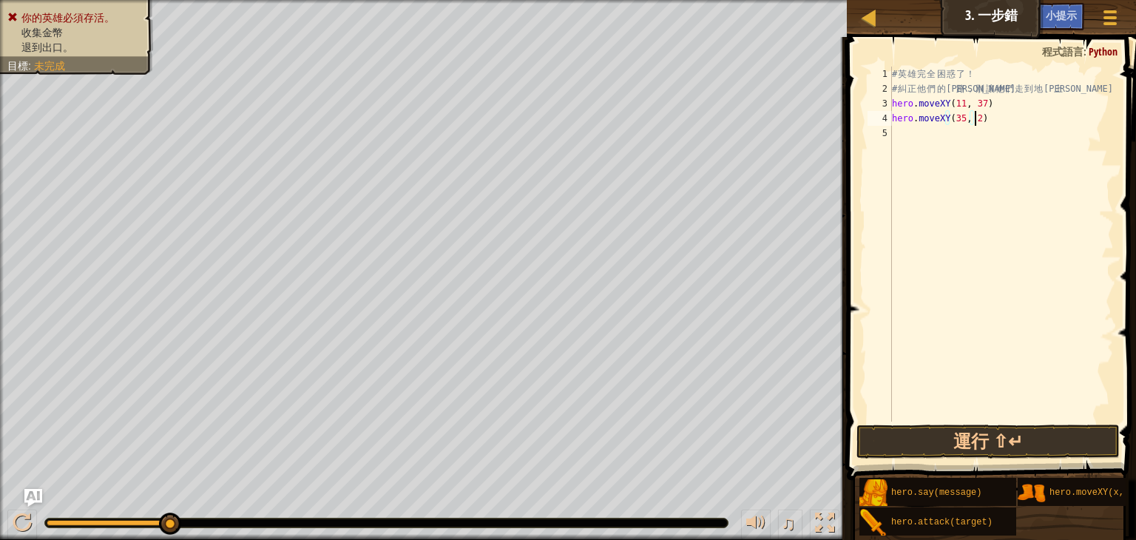
scroll to position [7, 6]
type textarea "hero.moveXY(35, 25)"
click at [927, 141] on div "# 英 雄 完 全 困 惑 了 ！ # 糾 正 他 們 的 道 路 ， 別 讓 他 們 走 到 地 雷 上 hero . moveXY ( 11 , 37 )…" at bounding box center [1001, 259] width 225 height 385
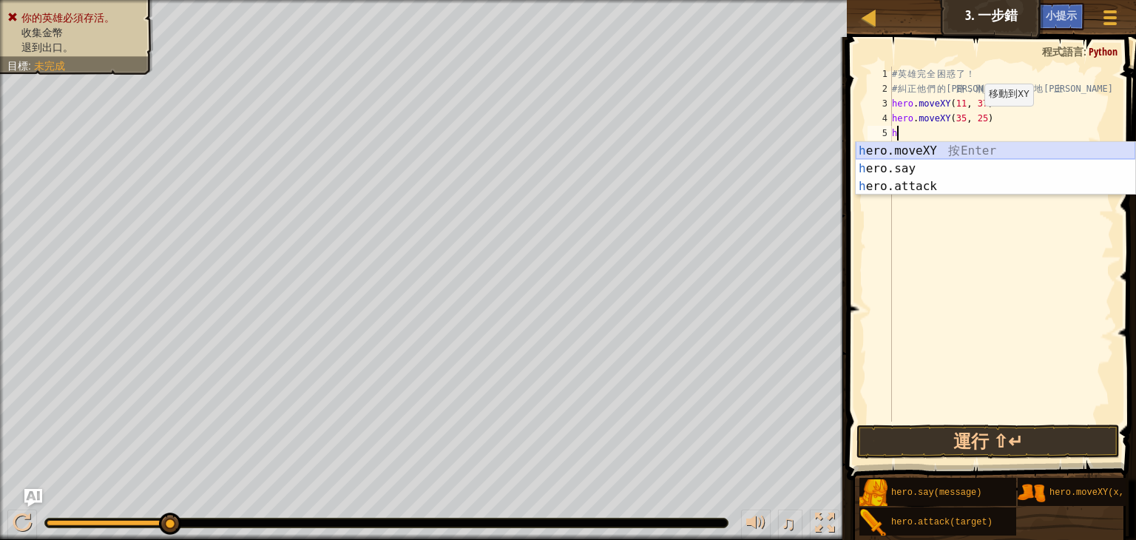
click at [925, 147] on div "h ero.moveXY 按 Enter h ero.say 按 Enter h ero.attack 按 Enter" at bounding box center [996, 186] width 280 height 89
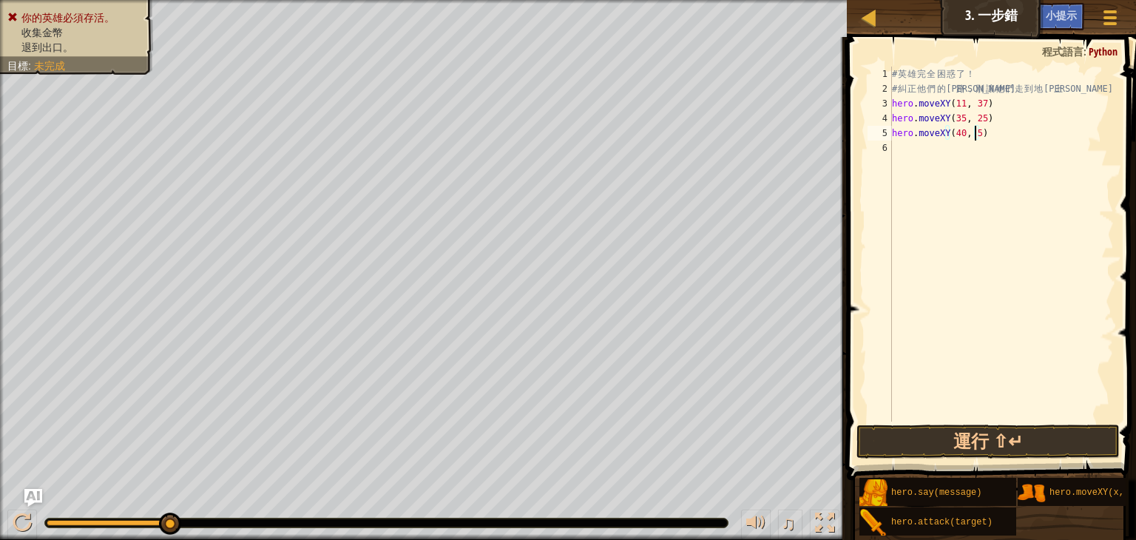
scroll to position [7, 6]
type textarea "hero.moveXY(40, 56)"
click at [898, 149] on div "# 英 雄 完 全 困 惑 了 ！ # 糾 正 他 們 的 道 路 ， 別 讓 他 們 走 到 地 雷 上 hero . moveXY ( 11 , 37 )…" at bounding box center [1001, 259] width 225 height 385
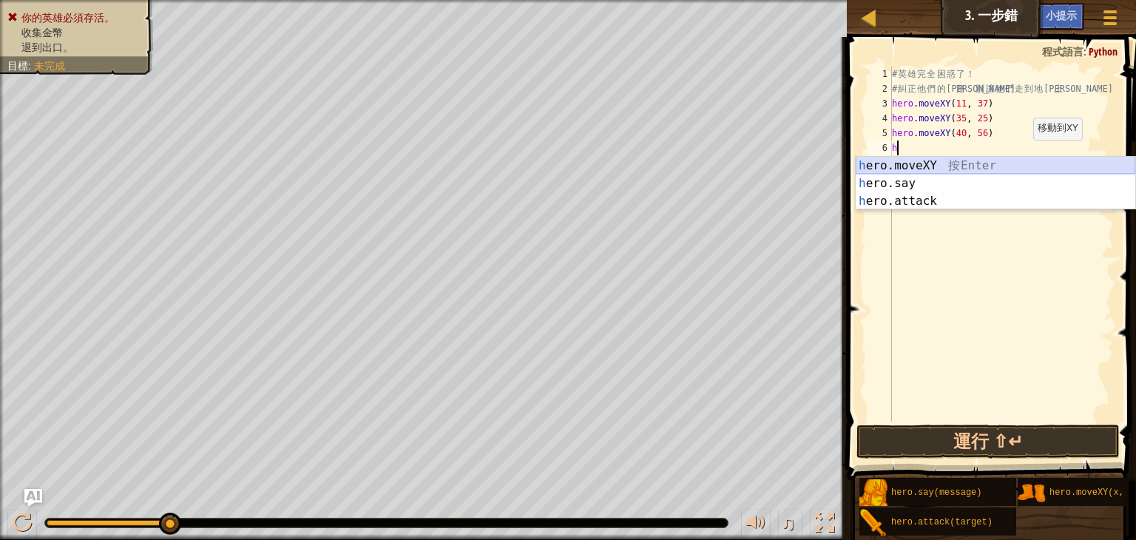
click at [950, 163] on div "h ero.moveXY 按 Enter h ero.say 按 Enter h ero.attack 按 Enter" at bounding box center [996, 201] width 280 height 89
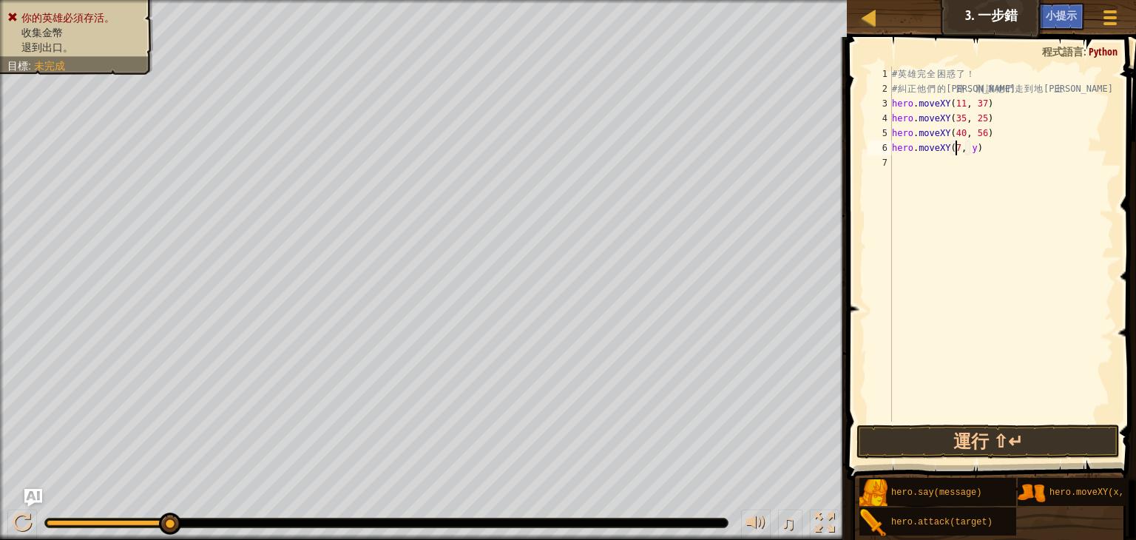
scroll to position [7, 6]
click at [972, 147] on div "# 英 雄 完 全 困 惑 了 ！ # 糾 正 他 們 的 道 路 ， 別 讓 他 們 走 到 地 雷 上 hero . moveXY ( 11 , 37 )…" at bounding box center [1001, 259] width 225 height 385
click at [976, 148] on div "# 英 雄 完 全 困 惑 了 ！ # 糾 正 他 們 的 道 路 ， 別 讓 他 們 走 到 地 雷 上 hero . moveXY ( 11 , 37 )…" at bounding box center [1001, 259] width 225 height 385
type textarea "hero.moveXY(77, 53)"
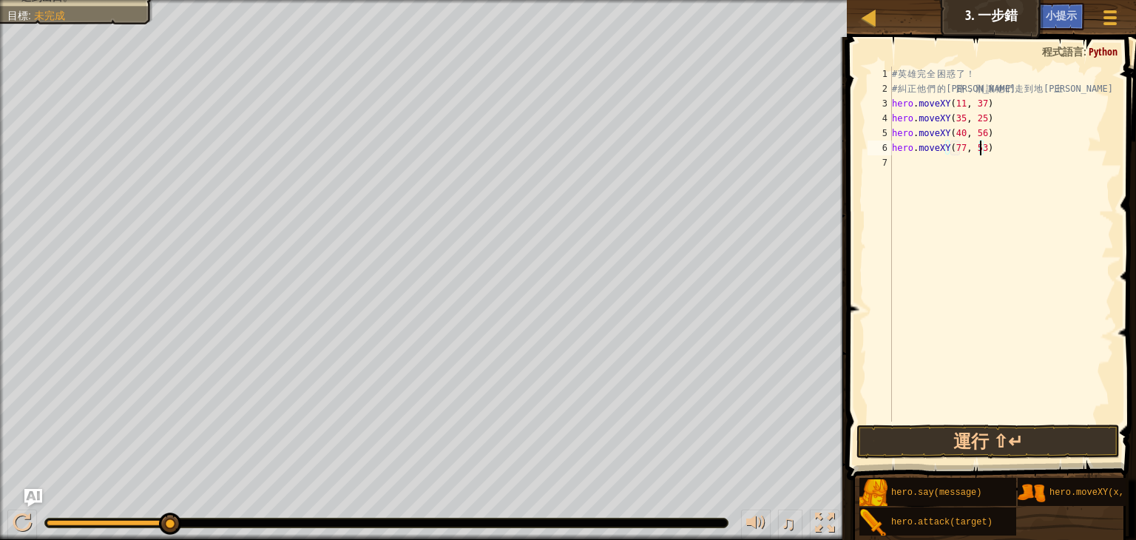
click at [936, 171] on div "# 英 雄 完 全 困 惑 了 ！ # 糾 正 他 們 的 道 路 ， 別 讓 他 們 走 到 地 雷 上 hero . moveXY ( 11 , 37 )…" at bounding box center [1001, 259] width 225 height 385
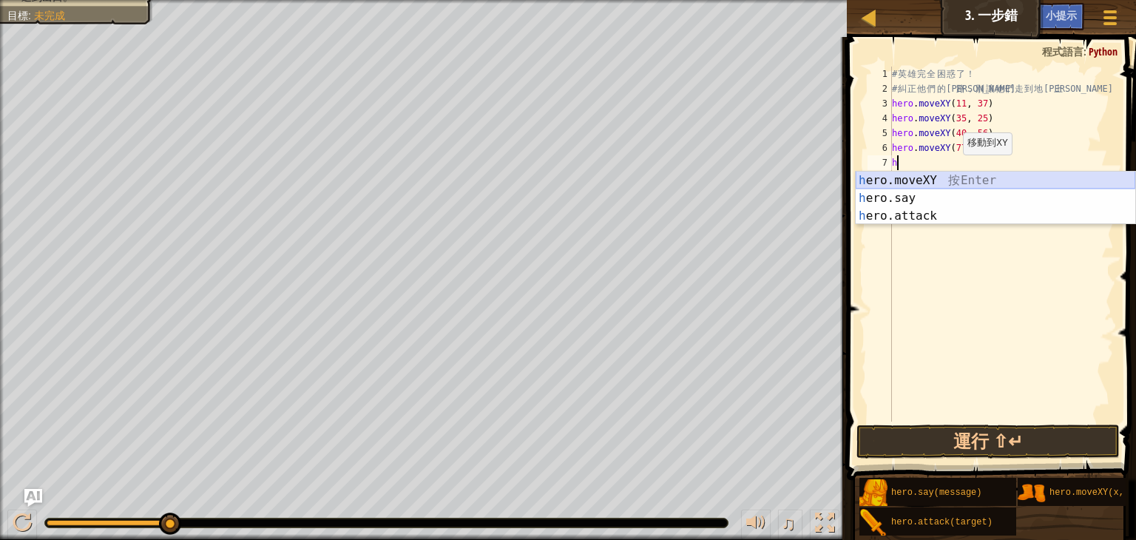
click at [971, 184] on div "h ero.moveXY 按 Enter h ero.say 按 Enter h ero.attack 按 Enter" at bounding box center [996, 216] width 280 height 89
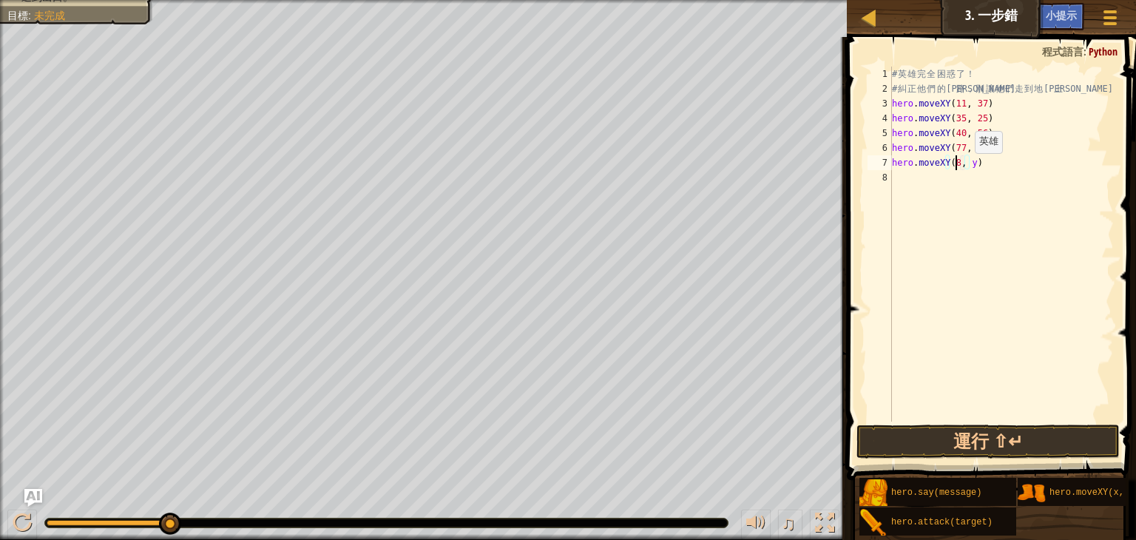
scroll to position [7, 4]
click at [970, 164] on div "# 英 雄 完 全 困 惑 了 ！ # 糾 正 他 們 的 道 路 ， 別 讓 他 們 走 到 地 雷 上 hero . moveXY ( 11 , 37 )…" at bounding box center [1001, 259] width 225 height 385
type textarea "hero.moveXY(8, 56)"
click at [1008, 433] on button "運行 ⇧↵" at bounding box center [987, 442] width 263 height 34
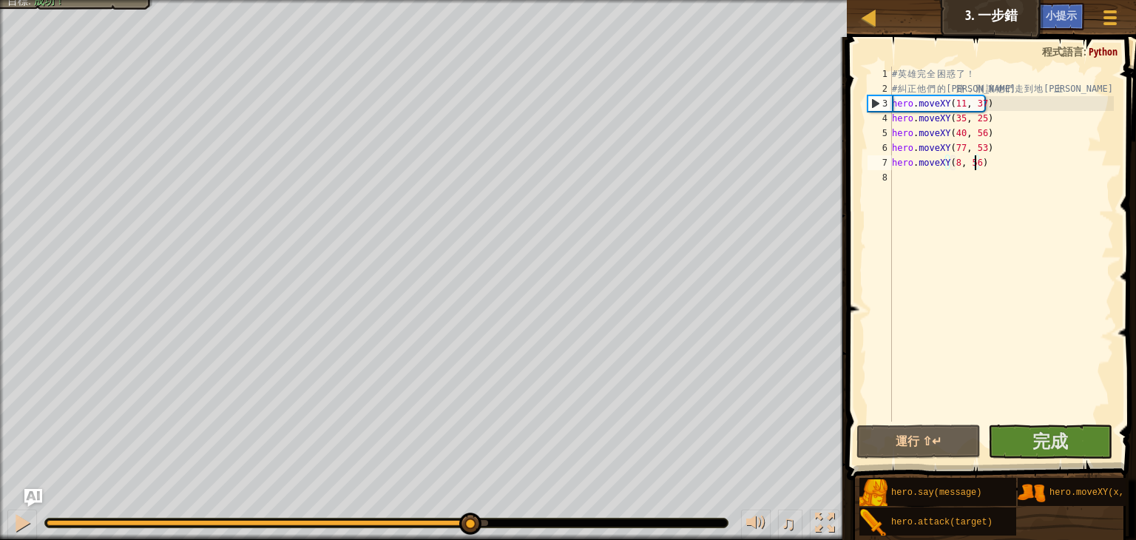
drag, startPoint x: 94, startPoint y: 521, endPoint x: 467, endPoint y: 507, distance: 373.8
click at [467, 507] on div "♫" at bounding box center [423, 519] width 847 height 44
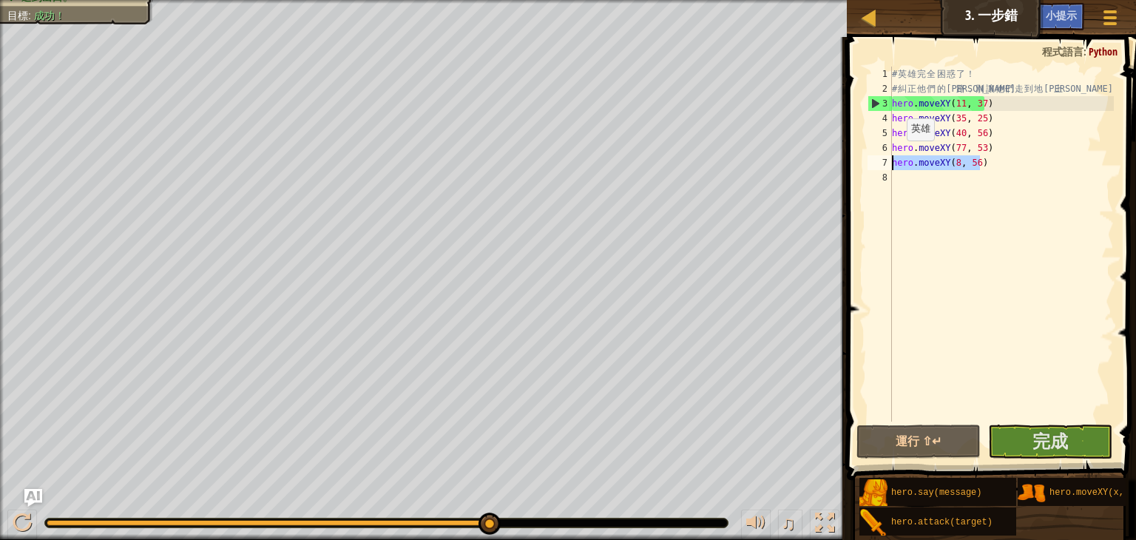
drag, startPoint x: 1001, startPoint y: 160, endPoint x: 881, endPoint y: 163, distance: 120.6
click at [881, 163] on div "hero.moveXY(8, 56) 1 2 3 4 5 6 7 8 # 英 雄 完 全 困 惑 了 ！ # 糾 正 他 們 的 道 路 ， 別 讓 他 們 …" at bounding box center [989, 244] width 249 height 355
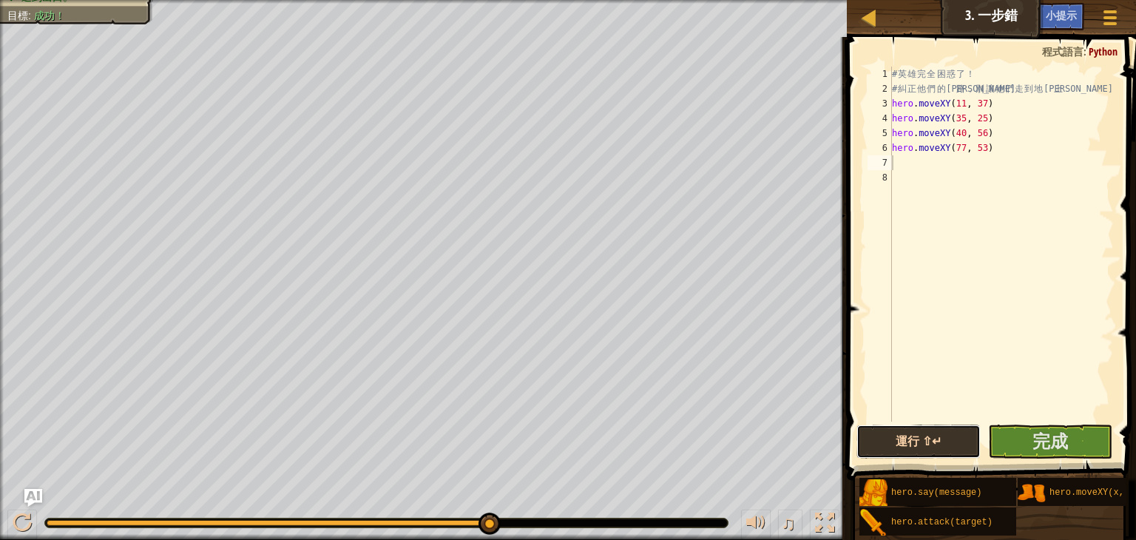
click at [942, 433] on button "運行 ⇧↵" at bounding box center [918, 442] width 124 height 34
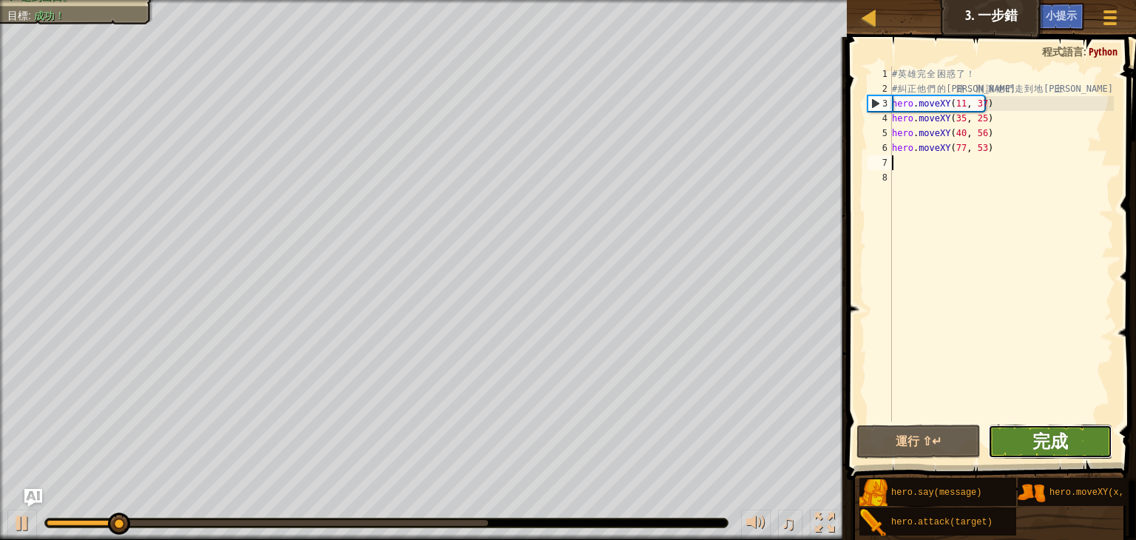
click at [1041, 439] on span "完成" at bounding box center [1050, 441] width 36 height 24
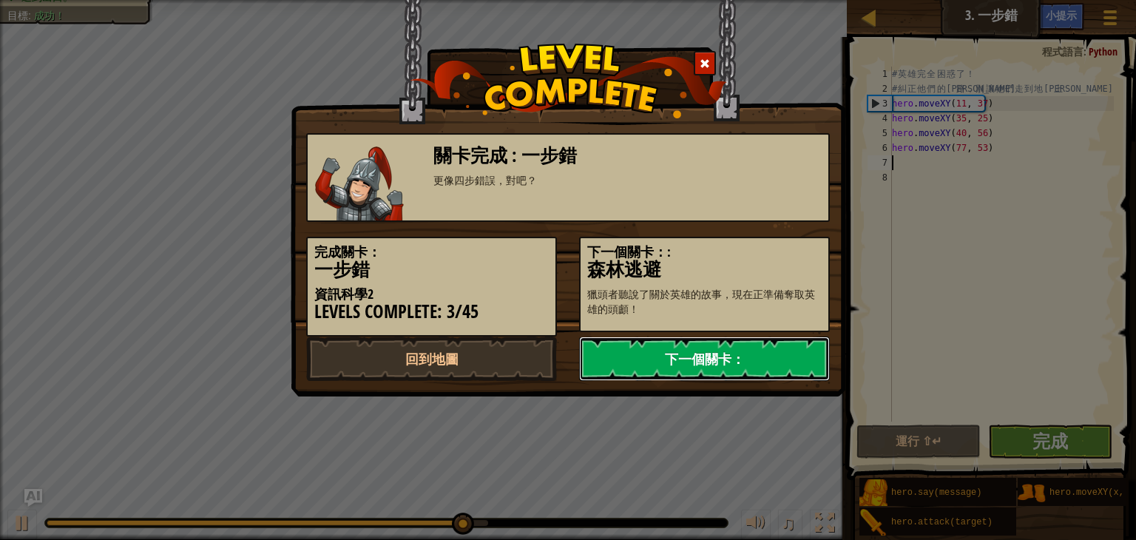
click at [748, 366] on link "下一個關卡：" at bounding box center [704, 359] width 251 height 44
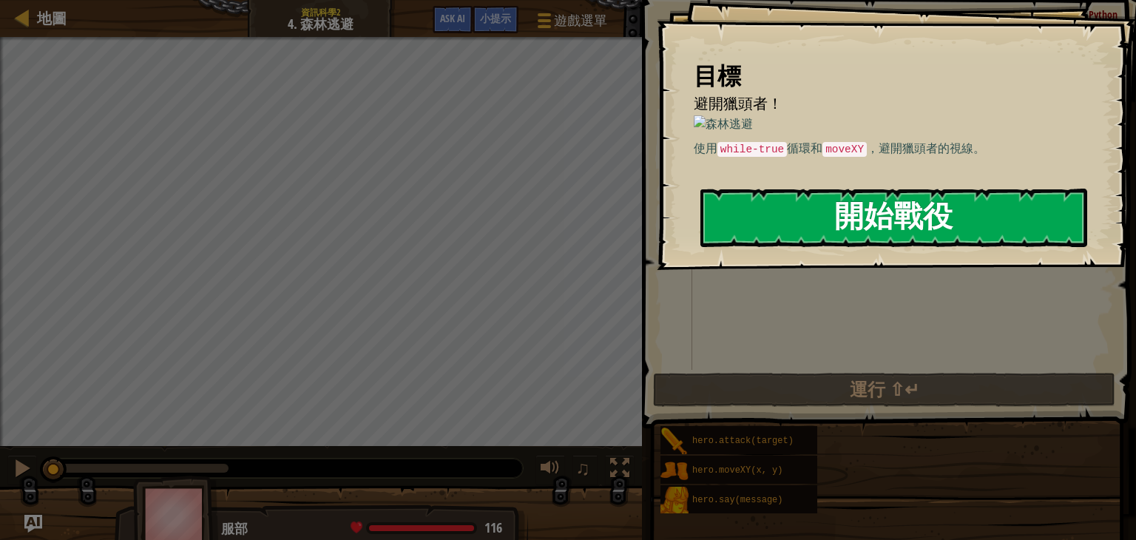
click at [731, 228] on button "開始戰役" at bounding box center [893, 218] width 387 height 58
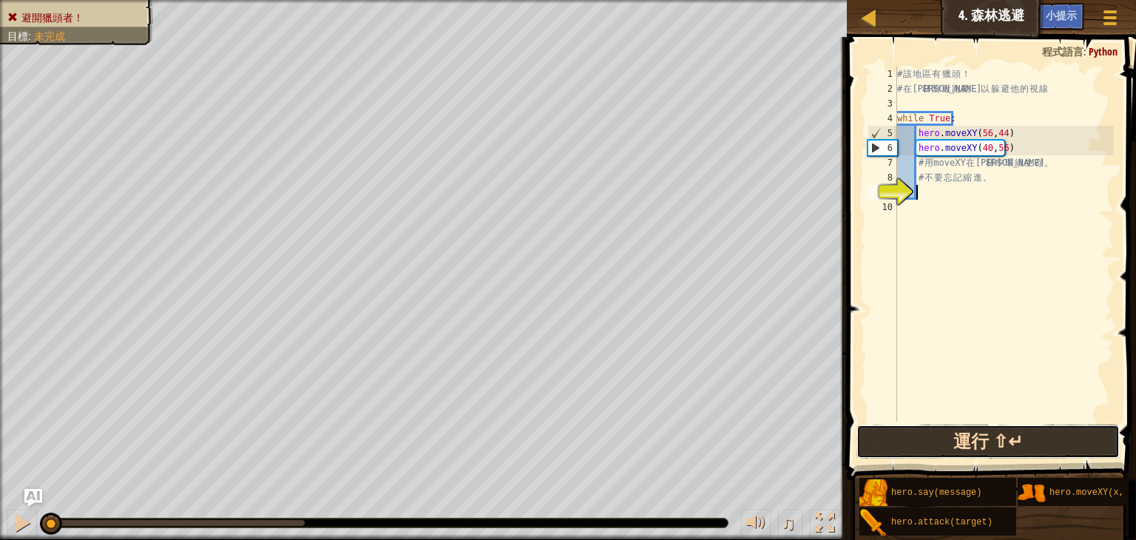
click at [979, 433] on button "運行 ⇧↵" at bounding box center [987, 442] width 263 height 34
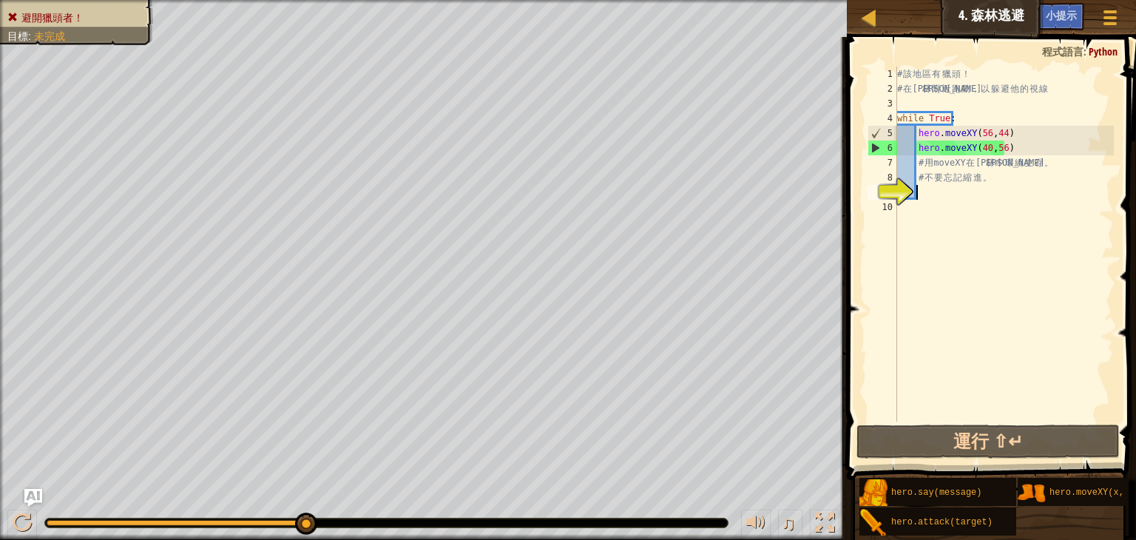
click at [917, 159] on div "# 該 地 區 有 獵 頭 ！ # 在 森 林 附 近 跑 動 ， 以 躲 避 他 的 視 線 while True : hero . moveXY ( 56…" at bounding box center [1004, 259] width 220 height 385
type textarea "# 用 moveXY 在森林中環繞生存。"
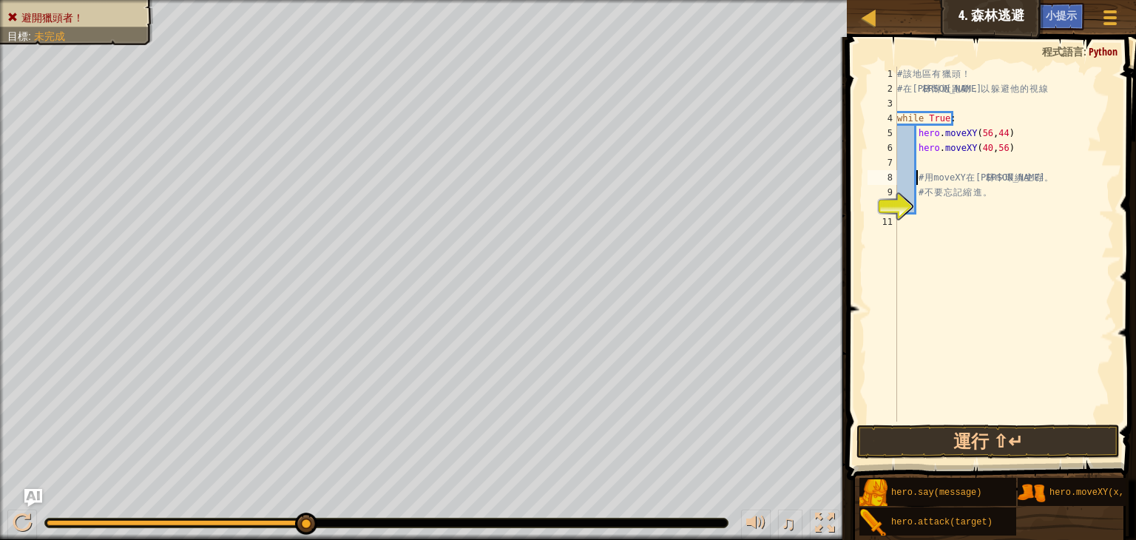
click at [1024, 163] on div "# 該 地 區 有 獵 頭 ！ # 在 森 林 附 近 跑 動 ， 以 躲 避 他 的 視 線 while True : hero . moveXY ( 56…" at bounding box center [1004, 259] width 220 height 385
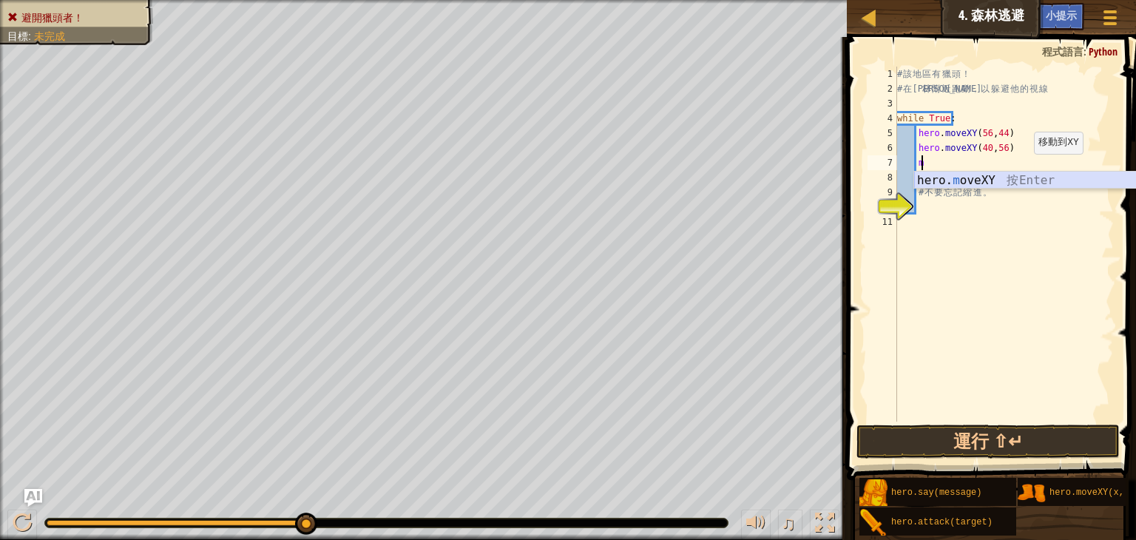
click at [1027, 175] on div "hero. m oveXY 按 Enter" at bounding box center [1054, 198] width 280 height 53
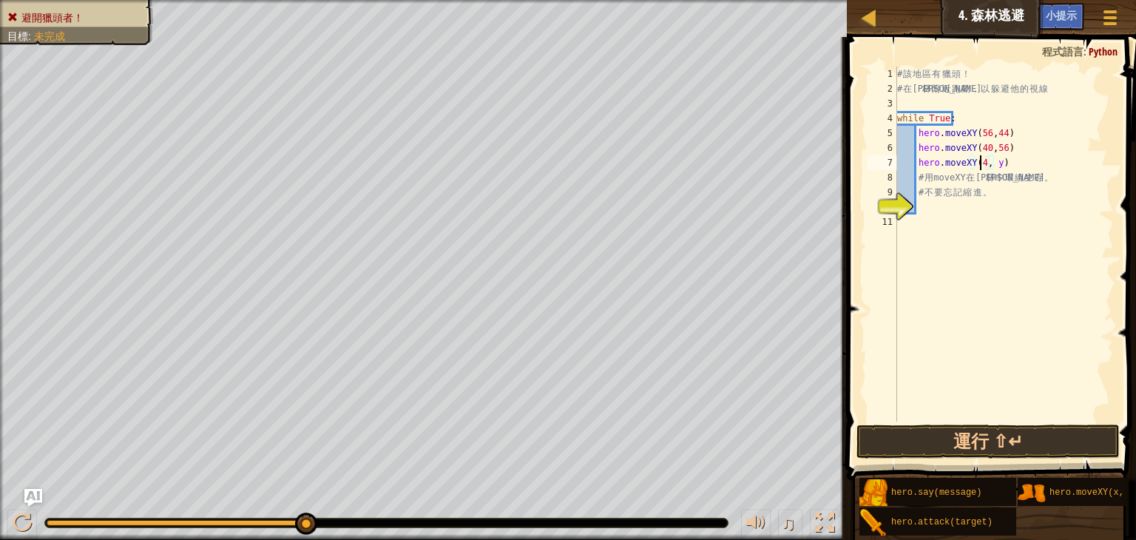
scroll to position [7, 7]
click at [998, 164] on div "# 該 地 區 有 獵 頭 ！ # 在 森 林 附 近 跑 動 ， 以 躲 避 他 的 視 線 while True : hero . moveXY ( 56…" at bounding box center [1004, 259] width 220 height 385
type textarea "hero.moveXY(40, 40)"
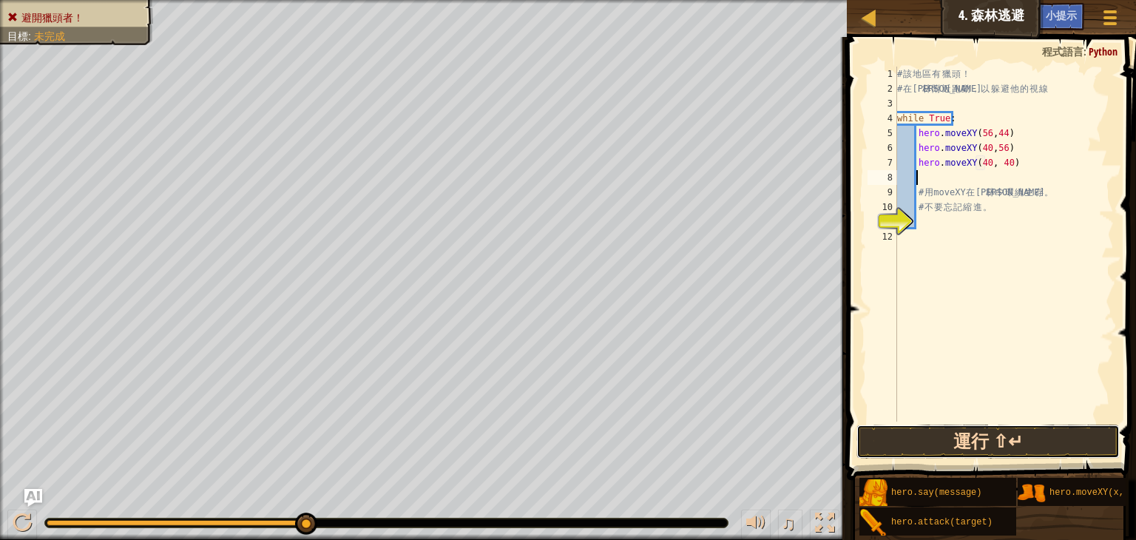
click at [1030, 455] on button "運行 ⇧↵" at bounding box center [987, 442] width 263 height 34
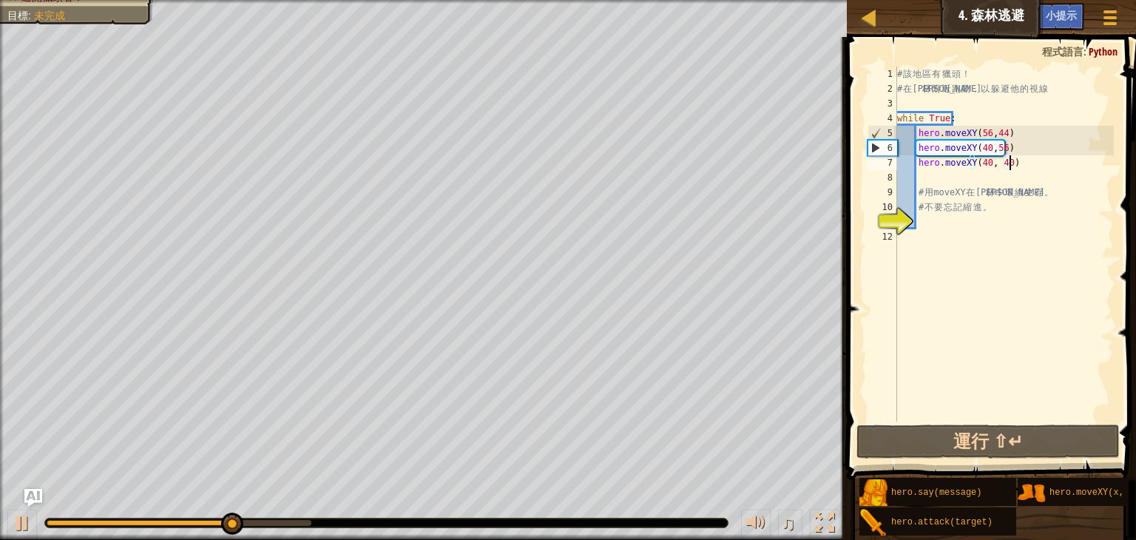
click at [1015, 166] on div "# 該 地 區 有 獵 頭 ！ # 在 森 林 附 近 跑 動 ， 以 躲 避 他 的 視 線 while True : hero . moveXY ( 56…" at bounding box center [1004, 259] width 220 height 385
type textarea "hero.moveXY(40, 40)"
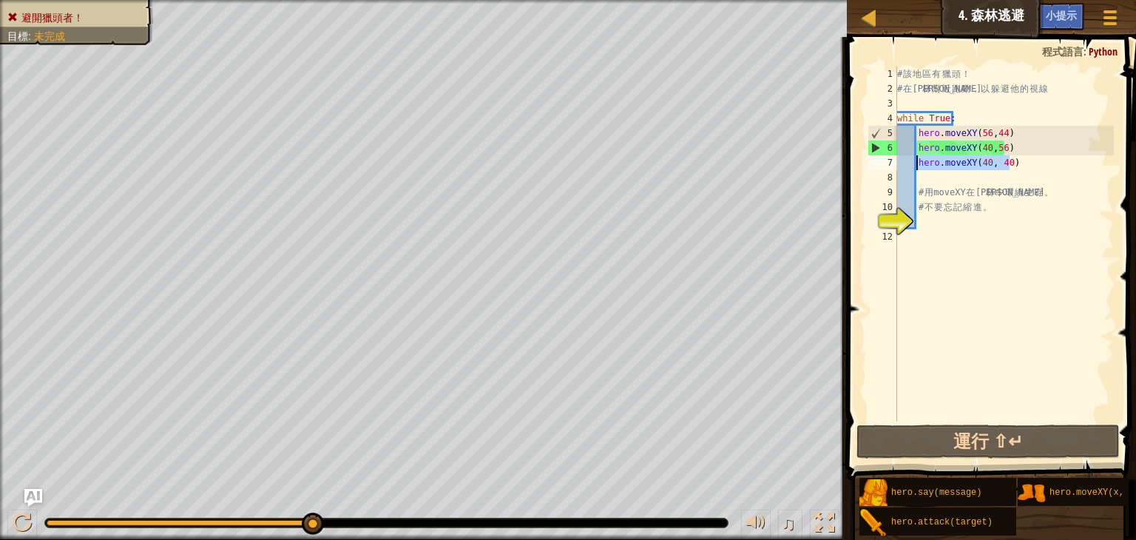
drag, startPoint x: 1015, startPoint y: 166, endPoint x: 917, endPoint y: 161, distance: 97.7
click at [917, 161] on div "# 該 地 區 有 獵 頭 ！ # 在 森 林 附 近 跑 動 ， 以 躲 避 他 的 視 線 while True : hero . moveXY ( 56…" at bounding box center [1004, 259] width 220 height 385
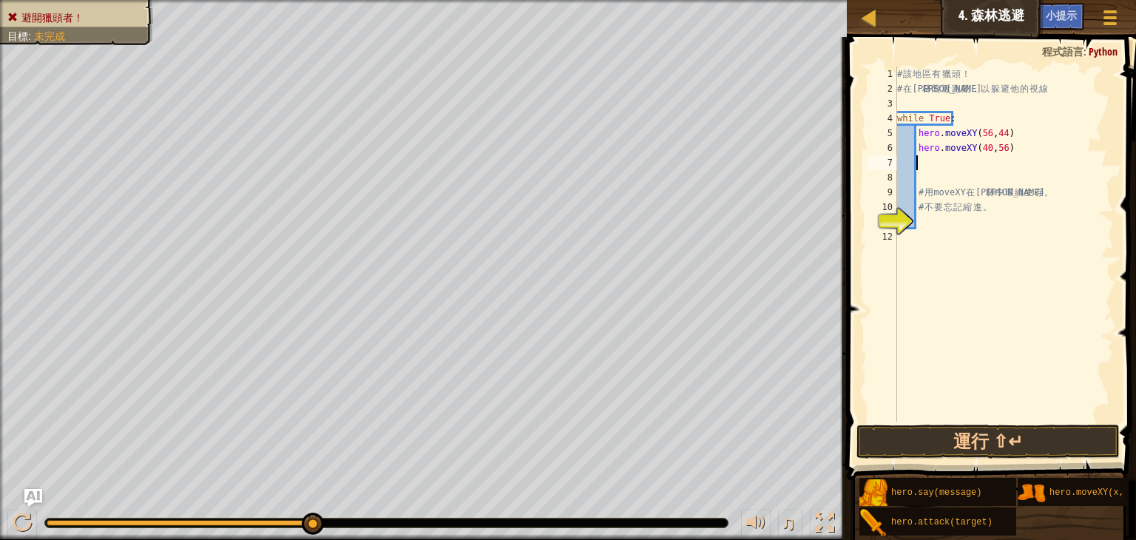
scroll to position [7, 1]
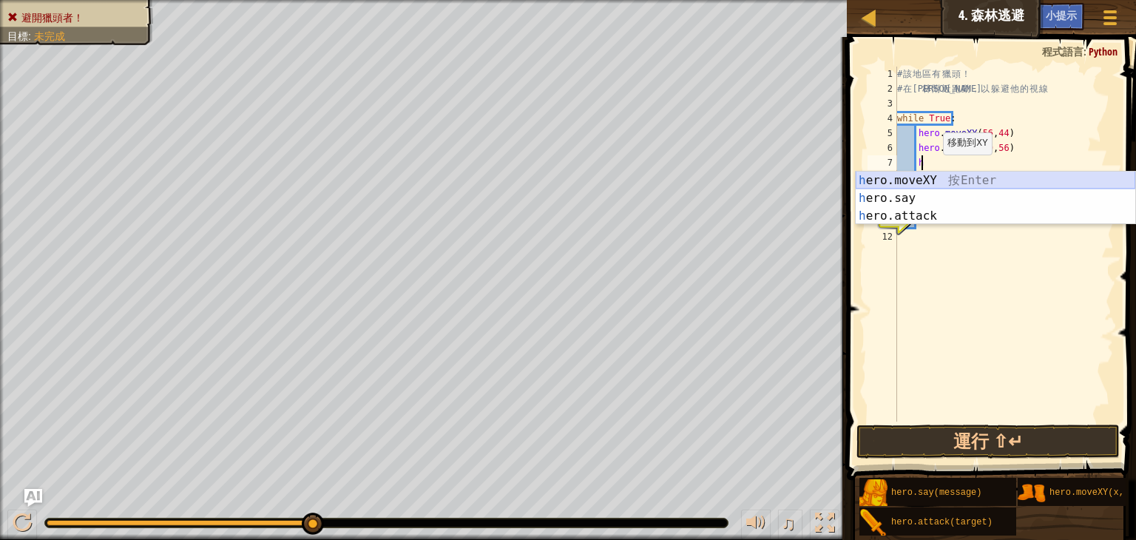
click at [939, 178] on div "h ero.moveXY 按 Enter h ero.say 按 Enter h ero.attack 按 Enter" at bounding box center [996, 216] width 280 height 89
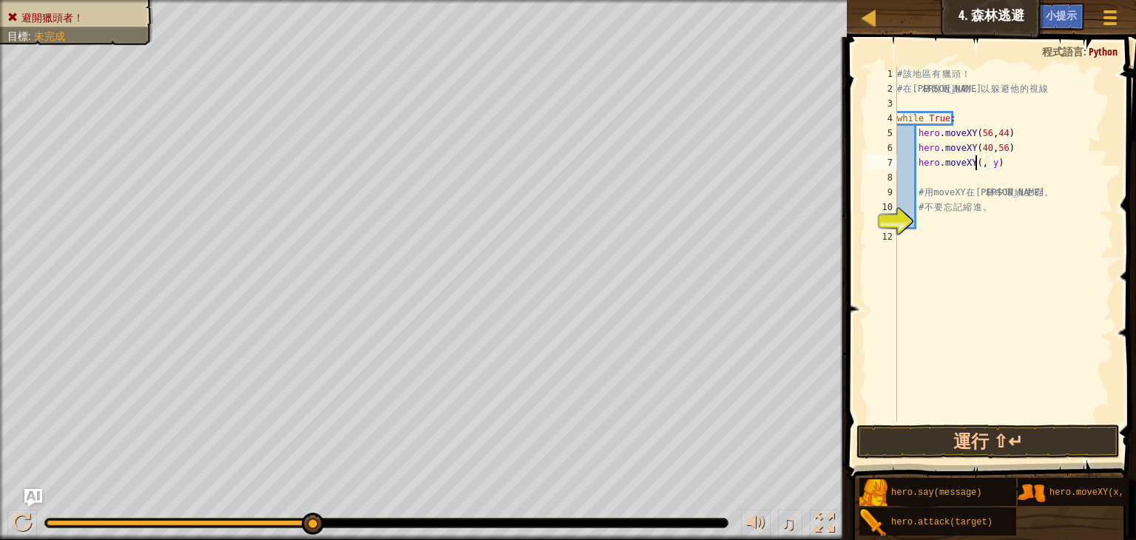
scroll to position [7, 7]
click at [999, 163] on div "# 該 地 區 有 獵 頭 ！ # 在 森 林 附 近 跑 動 ， 以 躲 避 他 的 視 線 while True : hero . moveXY ( 56…" at bounding box center [1004, 259] width 220 height 385
click at [1000, 163] on div "# 該 地 區 有 獵 頭 ！ # 在 森 林 附 近 跑 動 ， 以 躲 避 他 的 視 線 while True : hero . moveXY ( 56…" at bounding box center [1004, 259] width 220 height 385
type textarea "hero.moveXY(24,45 )"
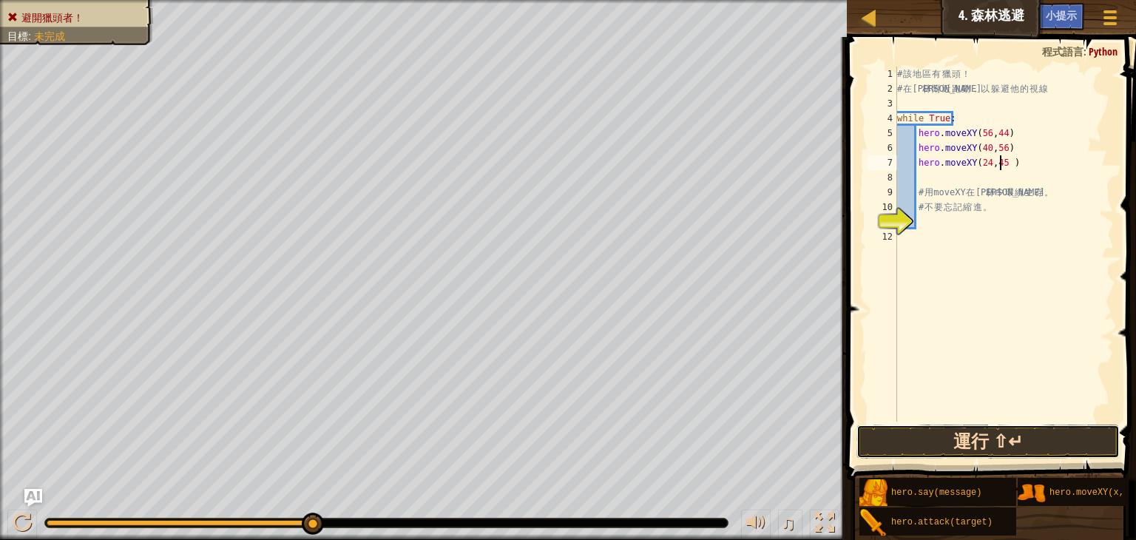
click at [1055, 440] on button "運行 ⇧↵" at bounding box center [987, 442] width 263 height 34
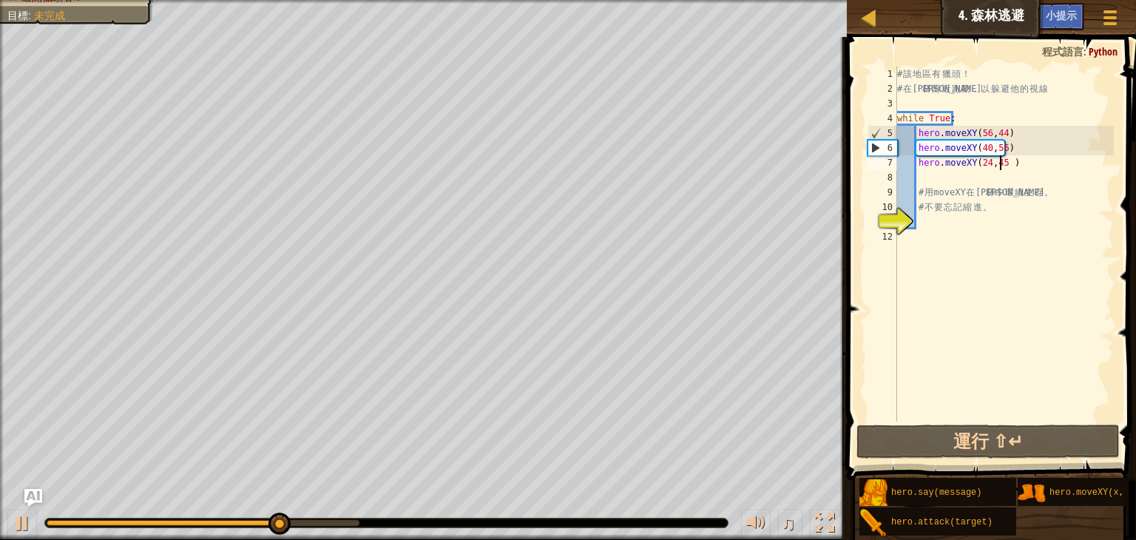
click at [982, 176] on div "# 該 地 區 有 獵 頭 ！ # 在 森 林 附 近 跑 動 ， 以 躲 避 他 的 視 線 while True : hero . moveXY ( 56…" at bounding box center [1004, 259] width 220 height 385
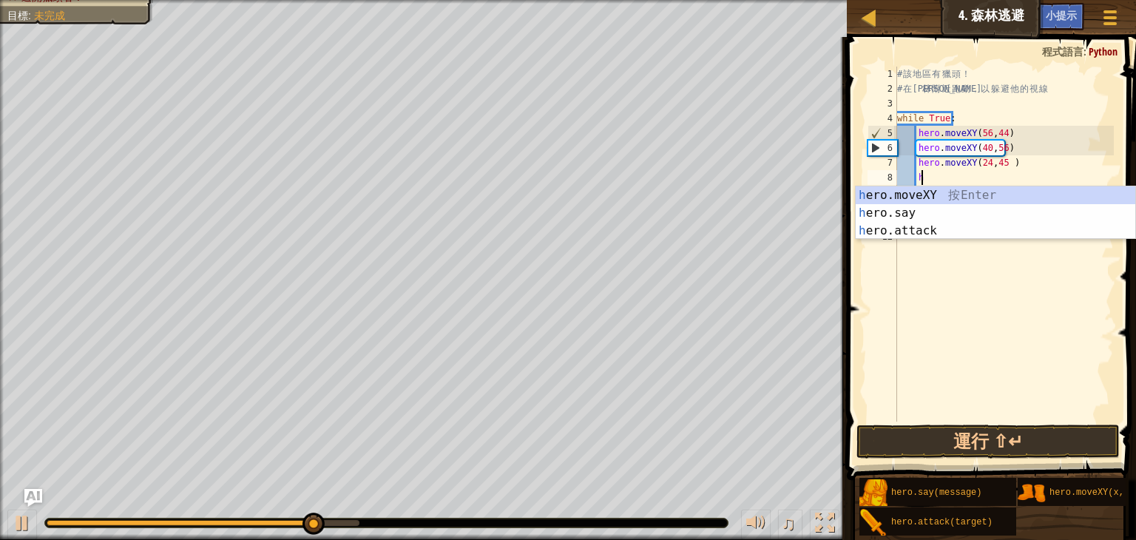
scroll to position [7, 1]
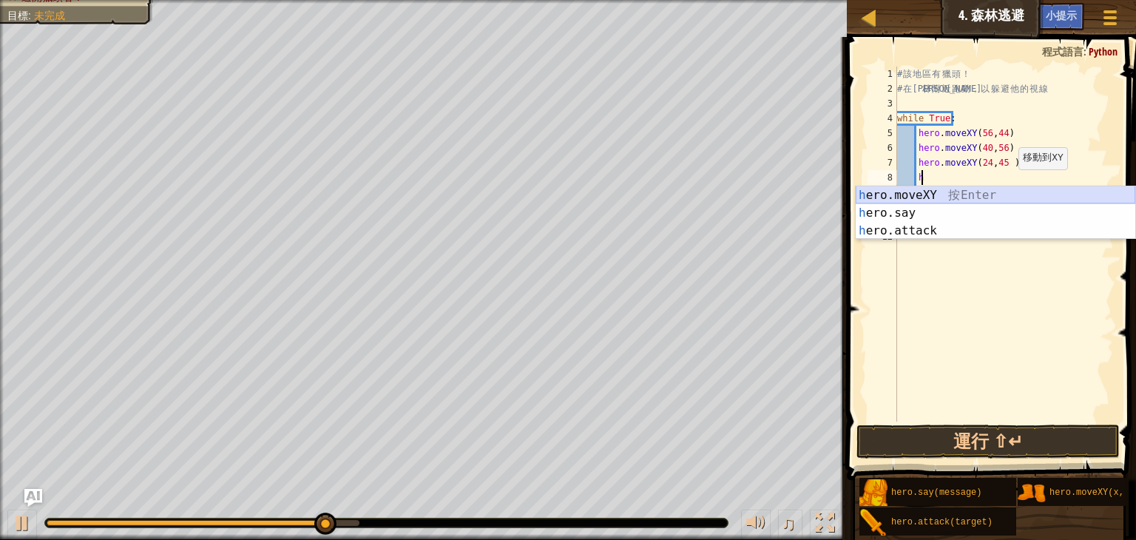
click at [980, 190] on div "h ero.moveXY 按 Enter h ero.say 按 Enter h ero.attack 按 Enter" at bounding box center [996, 230] width 280 height 89
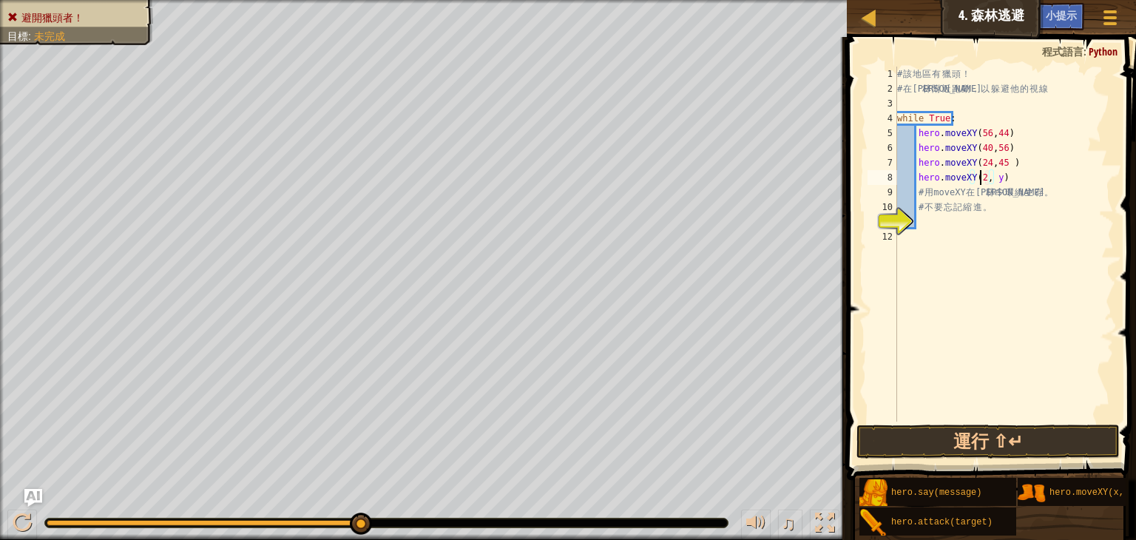
scroll to position [7, 7]
click at [1000, 178] on div "# 該 地 區 有 獵 頭 ！ # 在 森 林 附 近 跑 動 ， 以 躲 避 他 的 視 線 while True : hero . moveXY ( 56…" at bounding box center [1004, 259] width 220 height 385
click at [947, 435] on button "運行 ⇧↵" at bounding box center [987, 442] width 263 height 34
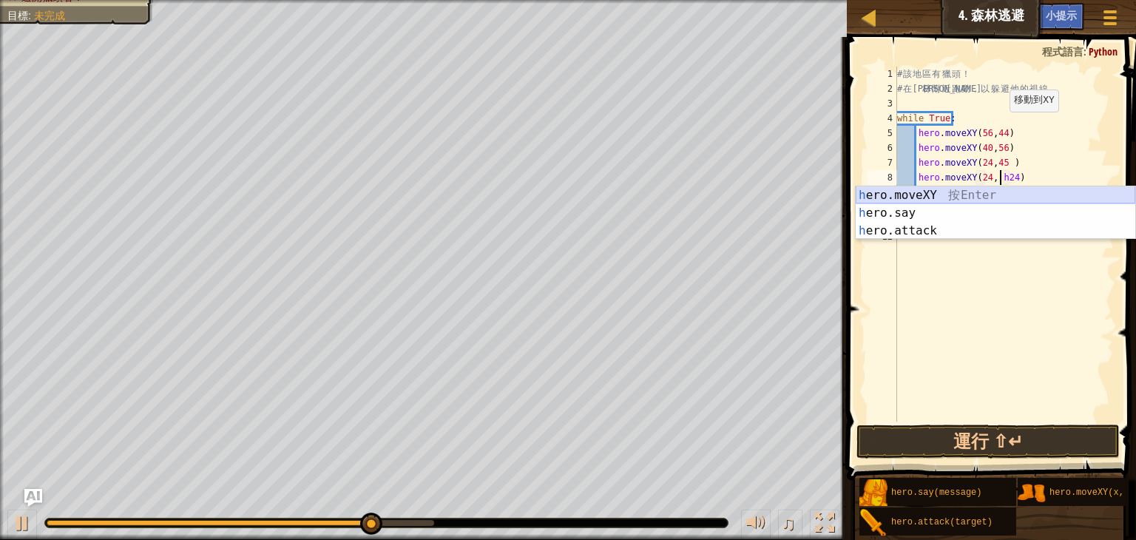
click at [989, 195] on div "h ero.moveXY 按 Enter h ero.say 按 Enter h ero.attack 按 Enter" at bounding box center [996, 230] width 280 height 89
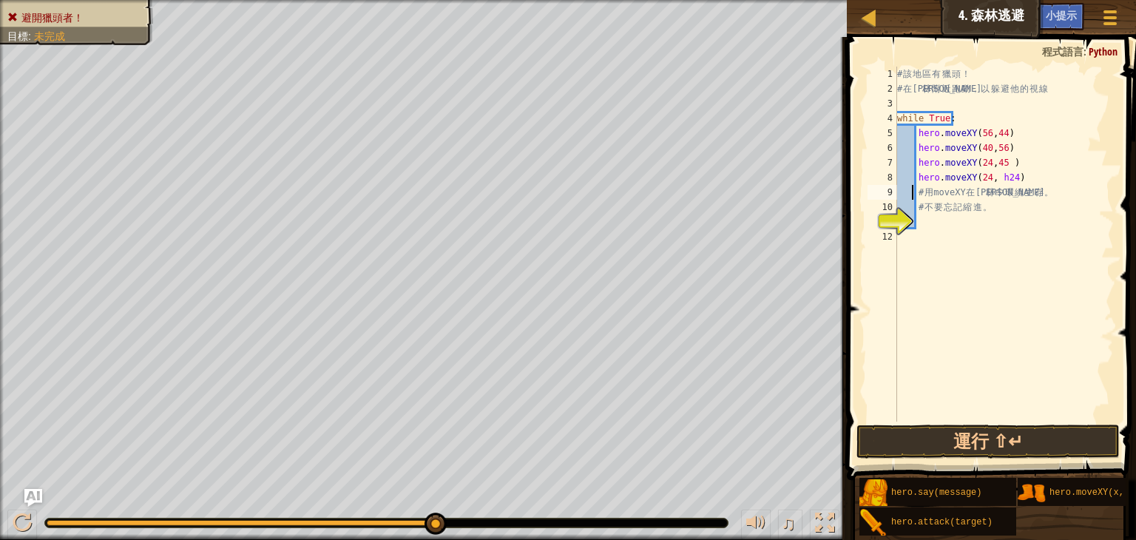
click at [914, 190] on div "# 該 地 區 有 獵 頭 ！ # 在 森 林 附 近 跑 動 ， 以 躲 避 他 的 視 線 while True : hero . moveXY ( 56…" at bounding box center [1004, 259] width 220 height 385
type textarea "# 用 moveXY 在森林中環繞生存。"
click at [927, 217] on div "# 該 地 區 有 獵 頭 ！ # 在 森 林 附 近 跑 動 ， 以 躲 避 他 的 視 線 while True : hero . moveXY ( 56…" at bounding box center [1004, 259] width 220 height 385
click at [1000, 172] on div "# 該 地 區 有 獵 頭 ！ # 在 森 林 附 近 跑 動 ， 以 躲 避 他 的 視 線 while True : hero . moveXY ( 56…" at bounding box center [1004, 259] width 220 height 385
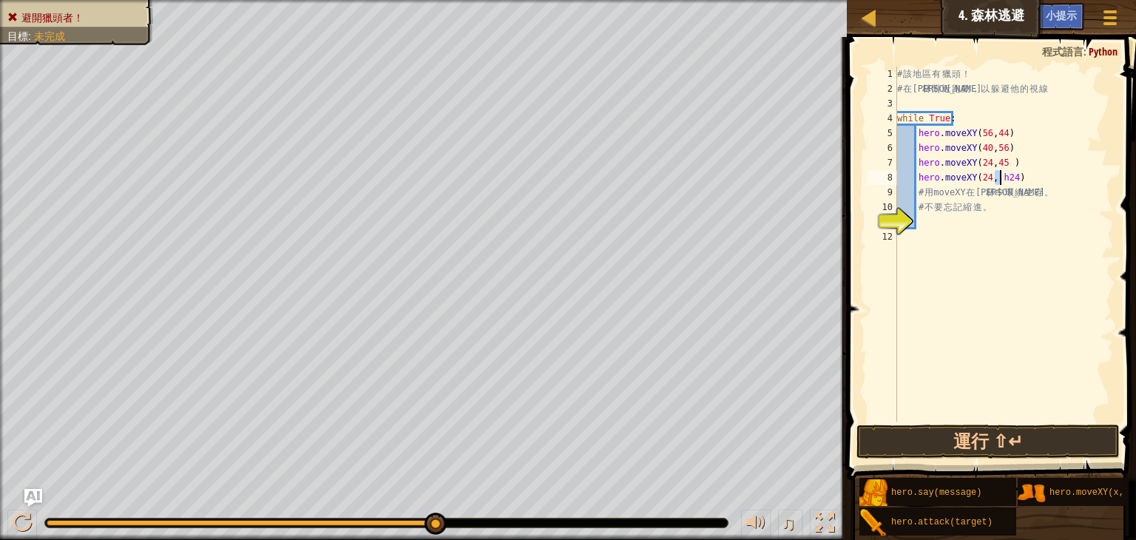
click at [1001, 172] on div "# 該 地 區 有 獵 頭 ！ # 在 森 林 附 近 跑 動 ， 以 躲 避 他 的 視 線 while True : hero . moveXY ( 56…" at bounding box center [1004, 244] width 220 height 355
click at [1001, 172] on div "# 該 地 區 有 獵 頭 ！ # 在 森 林 附 近 跑 動 ， 以 躲 避 他 的 視 線 while True : hero . moveXY ( 56…" at bounding box center [1004, 259] width 220 height 385
type textarea "hero.moveXY(24, 24)"
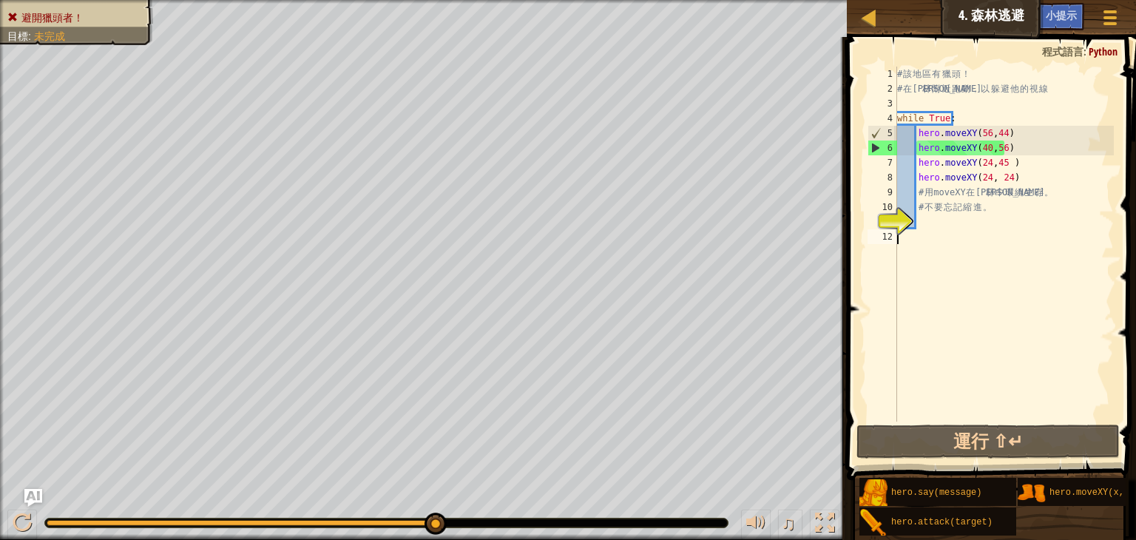
click at [920, 231] on div "# 該 地 區 有 獵 頭 ！ # 在 森 林 附 近 跑 動 ， 以 躲 避 他 的 視 線 while True : hero . moveXY ( 56…" at bounding box center [1004, 259] width 220 height 385
click at [935, 224] on div "# 該 地 區 有 獵 頭 ！ # 在 森 林 附 近 跑 動 ， 以 躲 避 他 的 視 線 while True : hero . moveXY ( 56…" at bounding box center [1004, 259] width 220 height 385
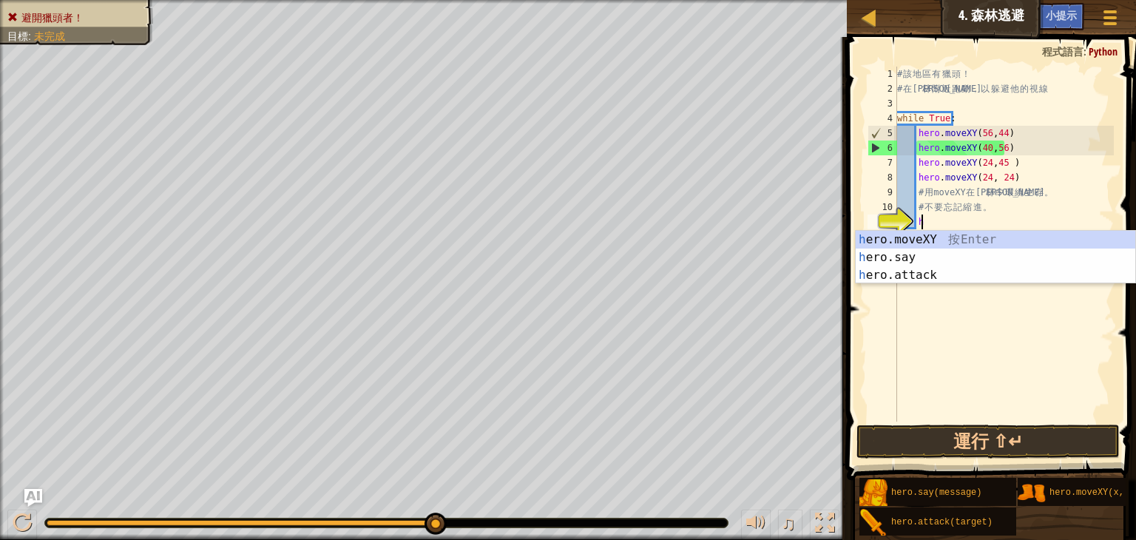
scroll to position [7, 1]
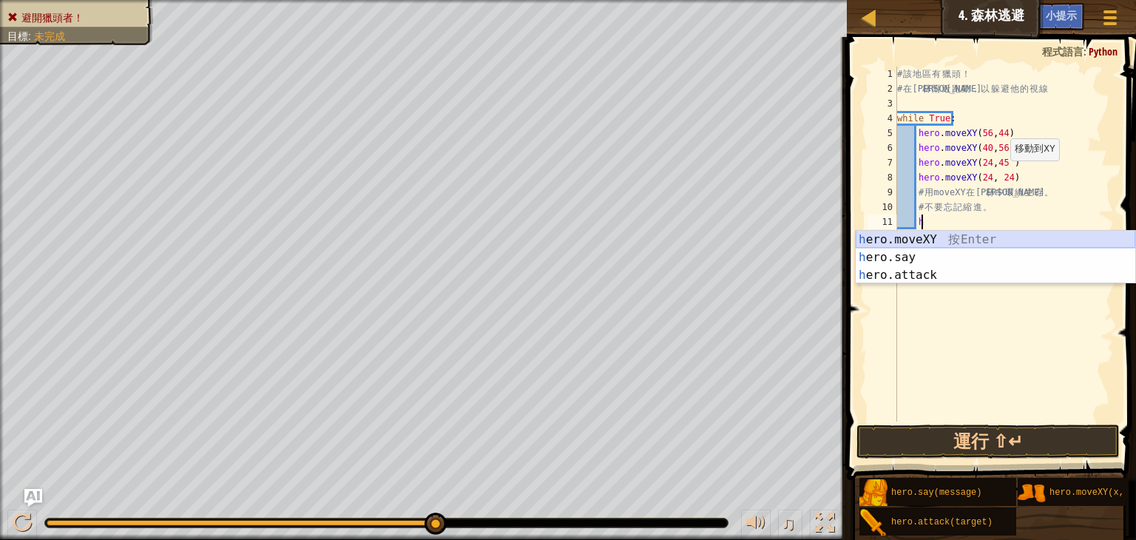
click at [950, 234] on div "h ero.moveXY 按 Enter h ero.say 按 Enter h ero.attack 按 Enter" at bounding box center [996, 275] width 280 height 89
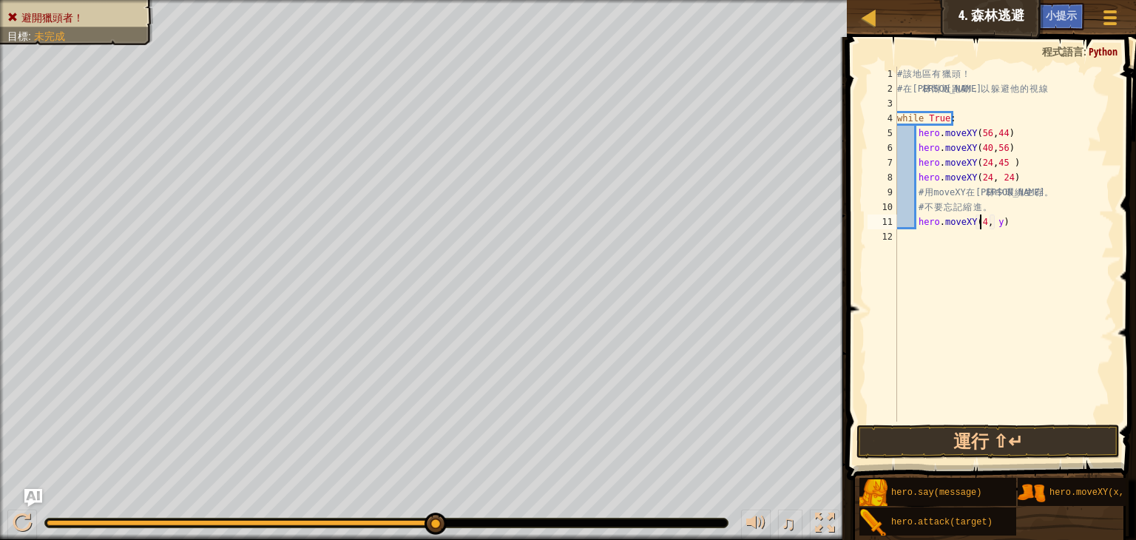
scroll to position [7, 7]
click at [1000, 223] on div "# 該 地 區 有 獵 頭 ！ # 在 森 林 附 近 跑 動 ， 以 躲 避 他 的 視 線 while True : hero . moveXY ( 56…" at bounding box center [1004, 259] width 220 height 385
type textarea "hero.moveXY(40, 12)"
click at [917, 234] on div "# 該 地 區 有 獵 頭 ！ # 在 森 林 附 近 跑 動 ， 以 躲 避 他 的 視 線 while True : hero . moveXY ( 56…" at bounding box center [1004, 259] width 220 height 385
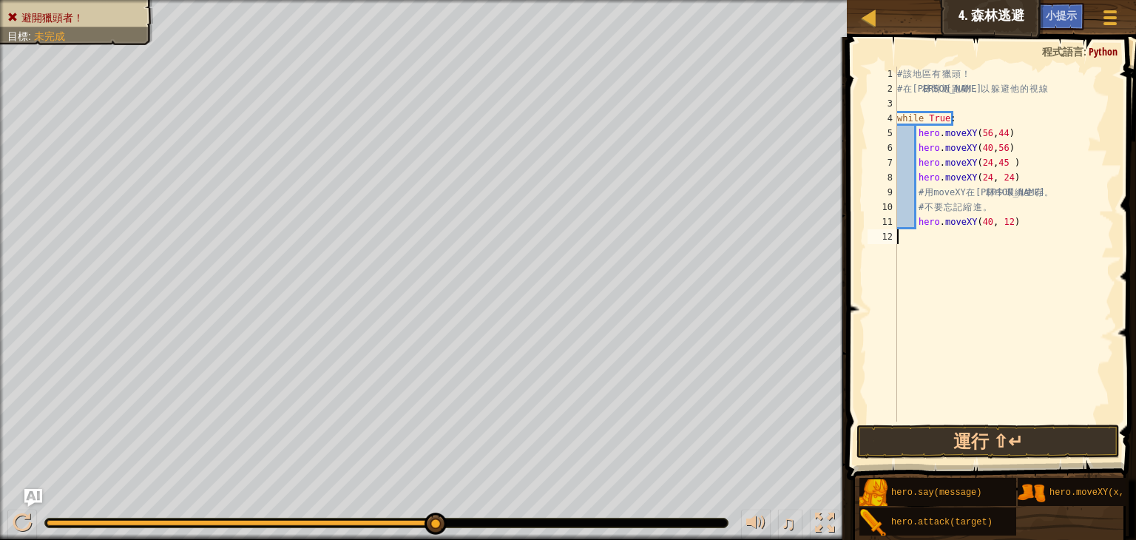
scroll to position [7, 0]
click at [921, 234] on div "# 該 地 區 有 獵 頭 ！ # 在 森 林 附 近 跑 動 ， 以 躲 避 他 的 視 線 while True : hero . moveXY ( 56…" at bounding box center [1004, 259] width 220 height 385
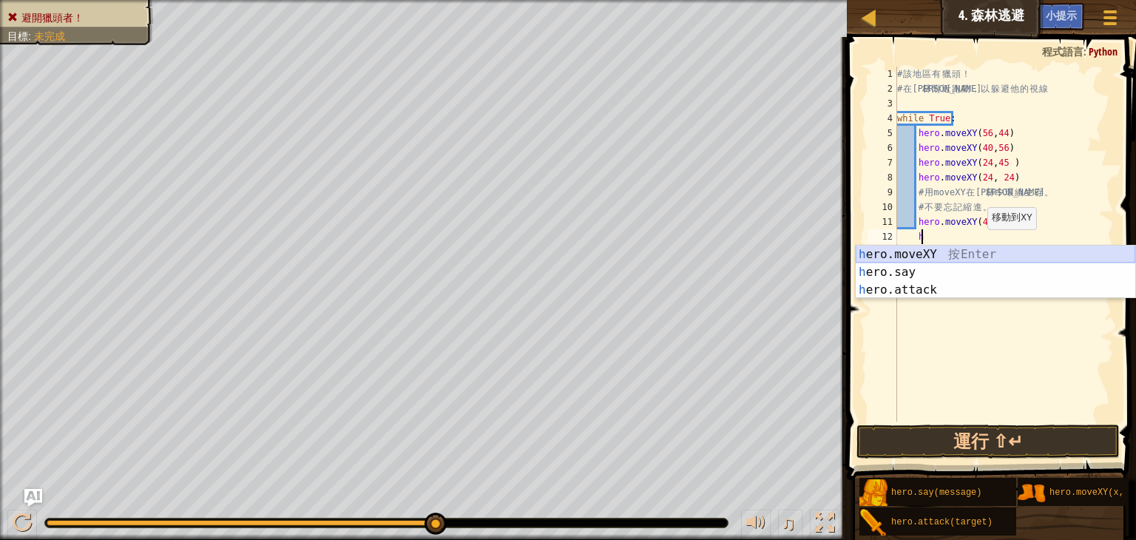
click at [981, 251] on div "h ero.moveXY 按 Enter h ero.say 按 Enter h ero.attack 按 Enter" at bounding box center [996, 290] width 280 height 89
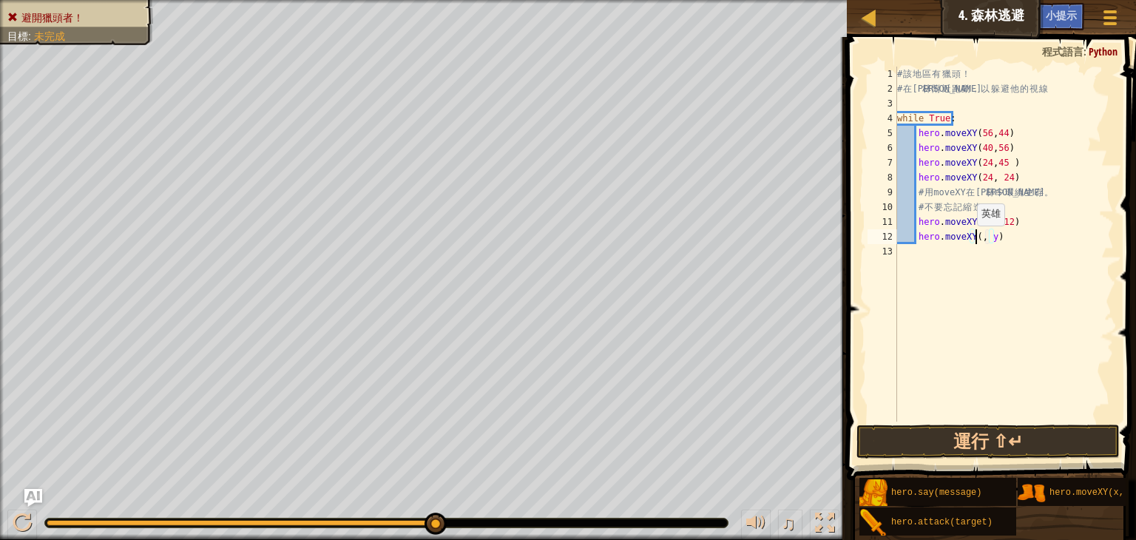
scroll to position [7, 7]
click at [998, 237] on div "# 該 地 區 有 獵 頭 ！ # 在 森 林 附 近 跑 動 ， 以 躲 避 他 的 視 線 while True : hero . moveXY ( 56…" at bounding box center [1004, 259] width 220 height 385
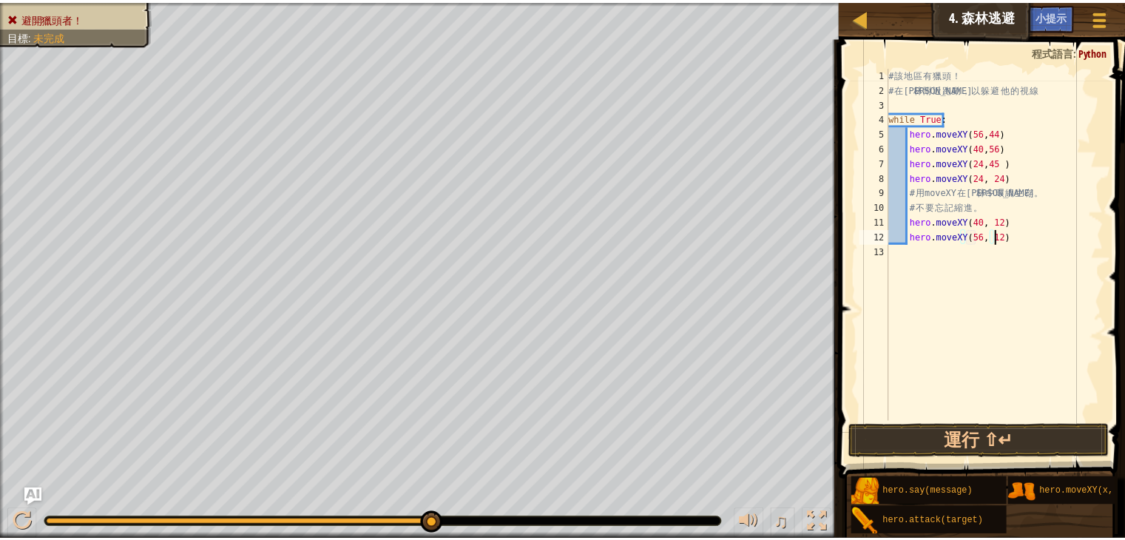
scroll to position [7, 8]
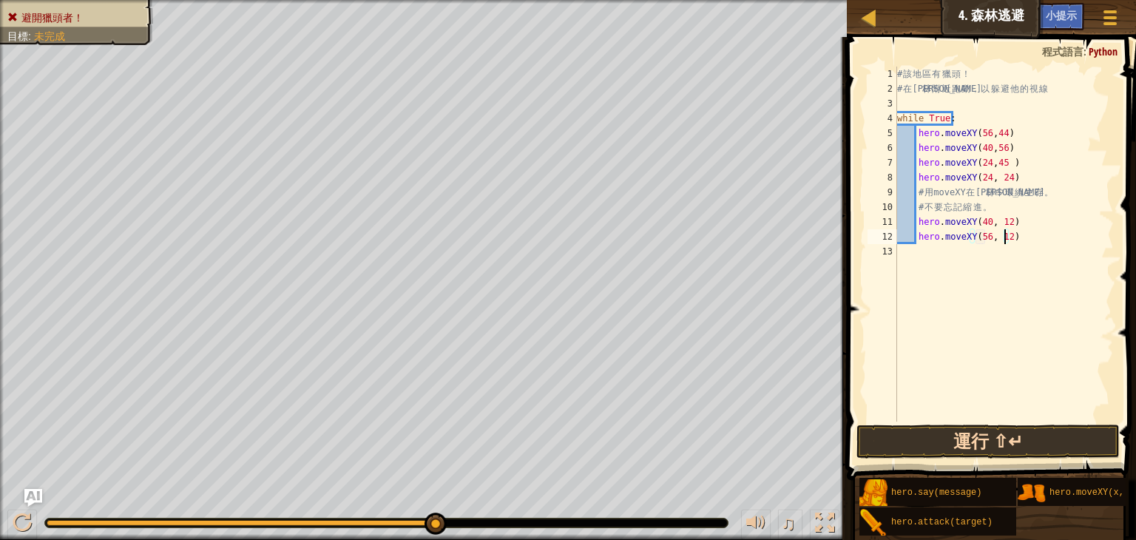
type textarea "hero.moveXY(56, 12)"
click at [1002, 438] on button "運行 ⇧↵" at bounding box center [987, 442] width 263 height 34
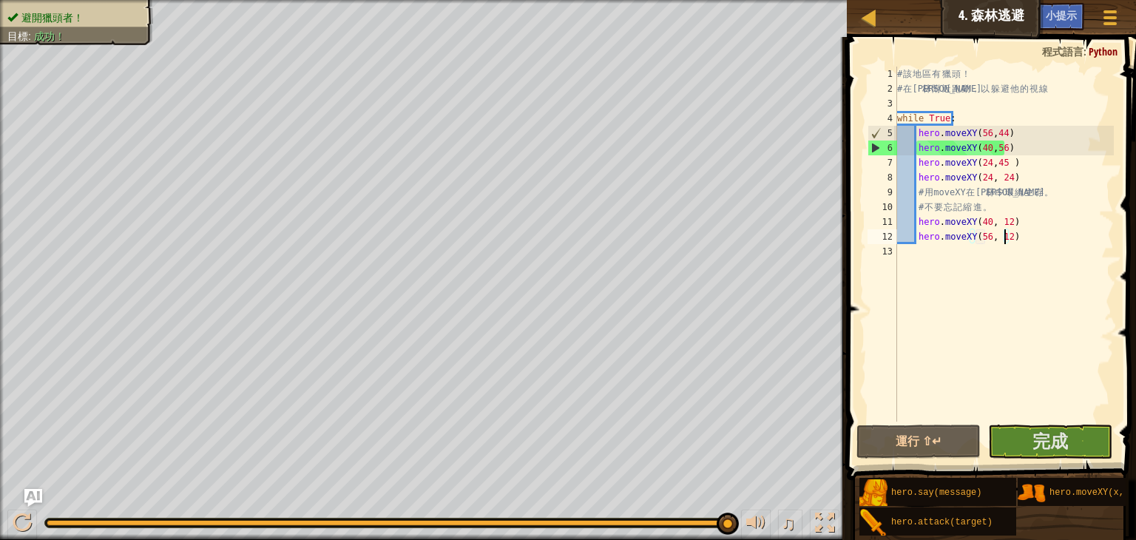
drag, startPoint x: 380, startPoint y: 524, endPoint x: 942, endPoint y: 459, distance: 565.8
click at [870, 459] on div "地圖 資訊科學2 4. 森林逃避 遊戲選單 完成 小提示 Ask AI 1 ההההההההההההההההההההההההההההההההההההההההה…" at bounding box center [568, 270] width 1136 height 540
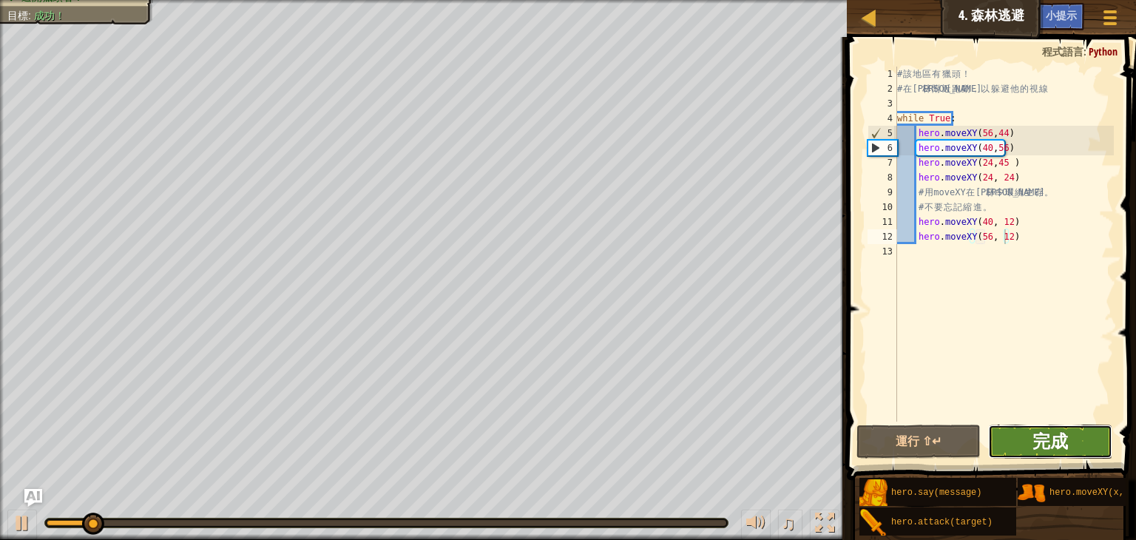
click at [1060, 439] on span "完成" at bounding box center [1050, 441] width 36 height 24
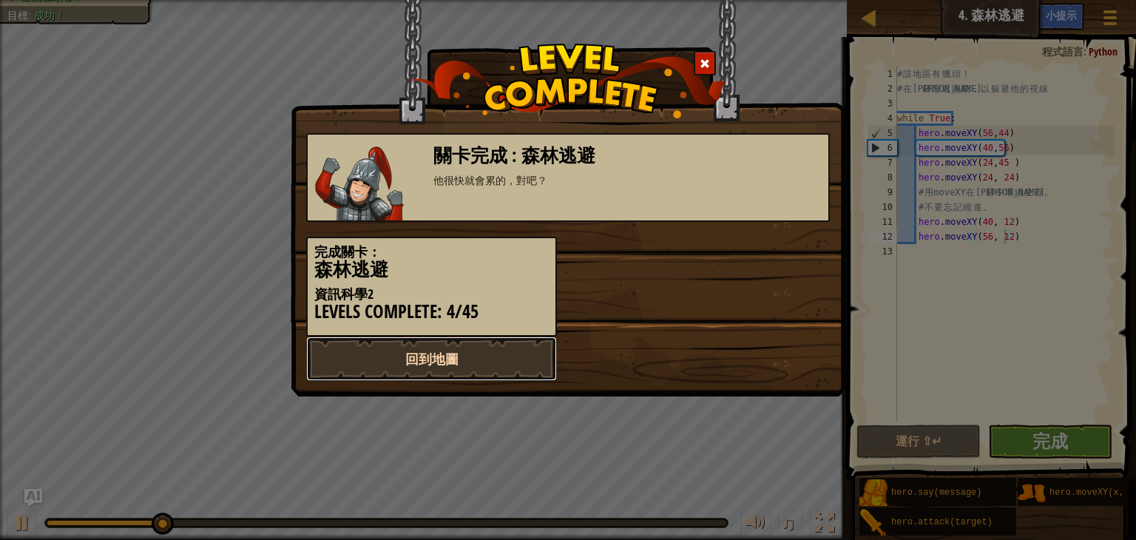
click at [489, 352] on link "回到地圖" at bounding box center [431, 359] width 251 height 44
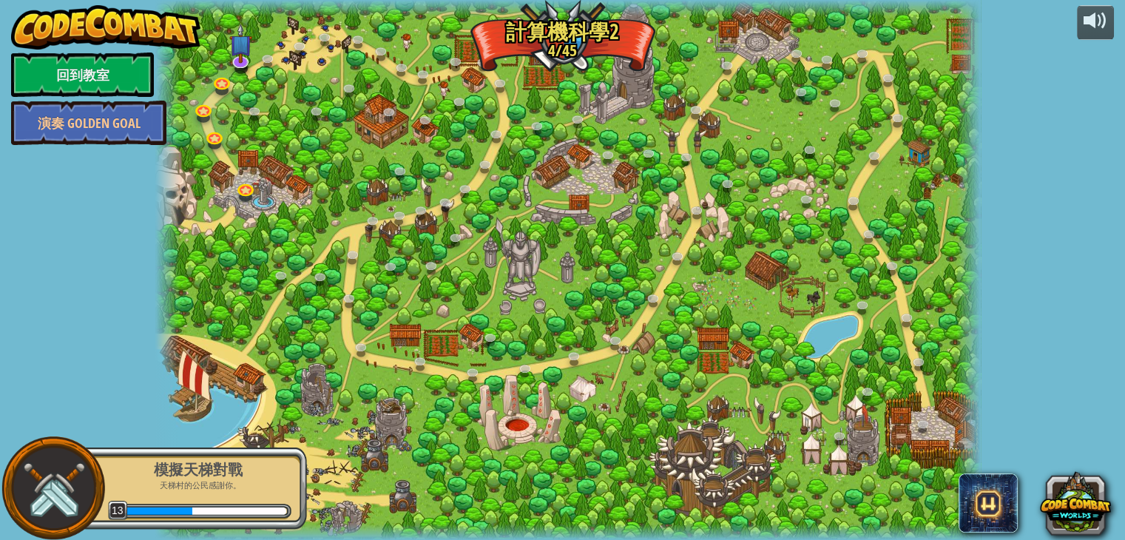
click at [919, 392] on div at bounding box center [568, 270] width 826 height 540
drag, startPoint x: 919, startPoint y: 392, endPoint x: 923, endPoint y: 405, distance: 13.1
click at [921, 396] on div at bounding box center [568, 270] width 826 height 540
drag, startPoint x: 923, startPoint y: 405, endPoint x: 919, endPoint y: 420, distance: 16.0
click at [922, 410] on div at bounding box center [568, 270] width 826 height 540
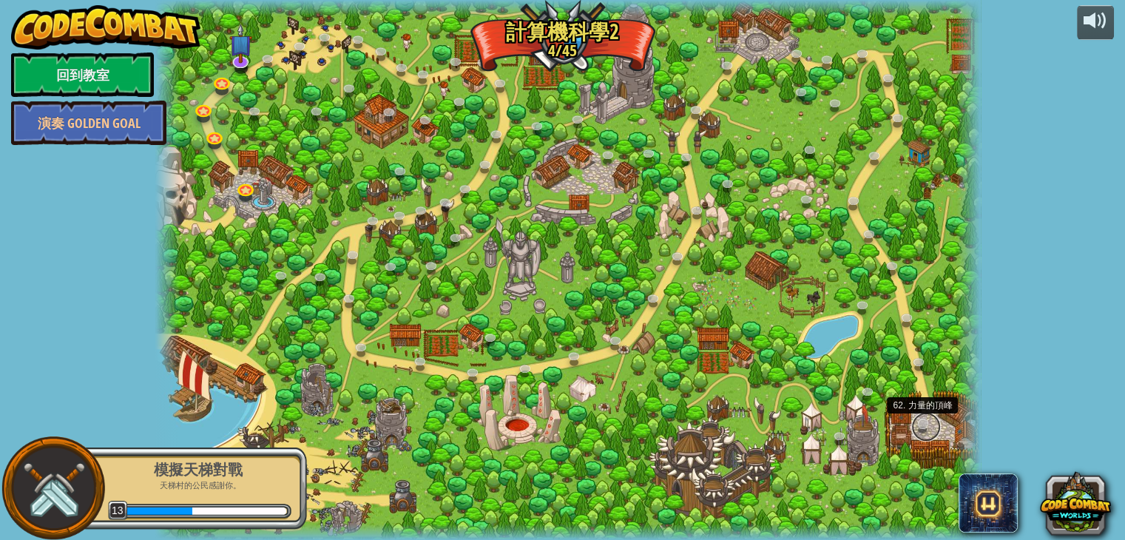
click at [919, 421] on link at bounding box center [926, 427] width 30 height 30
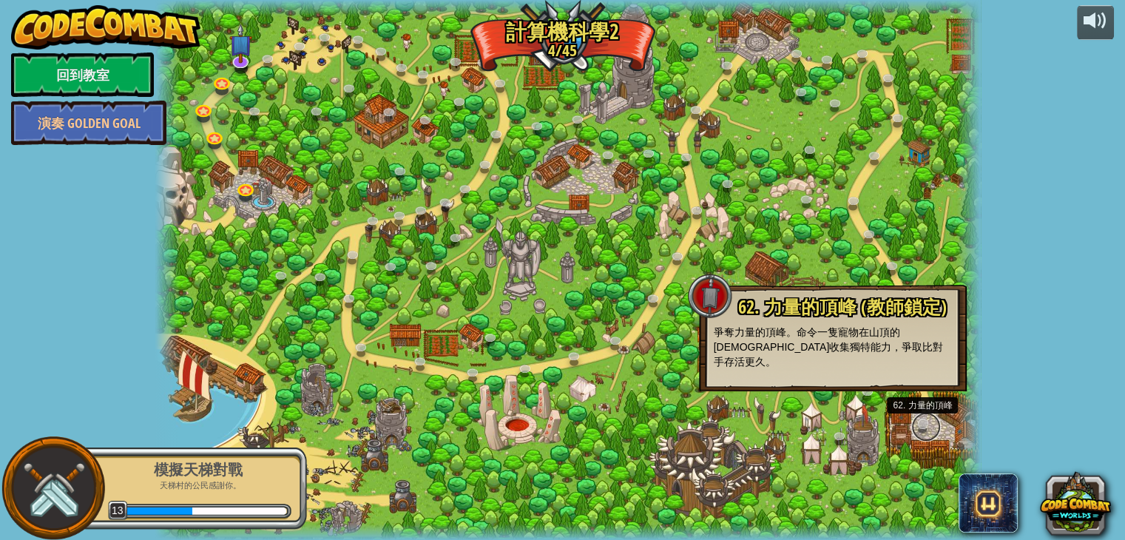
click at [918, 421] on link at bounding box center [926, 427] width 30 height 30
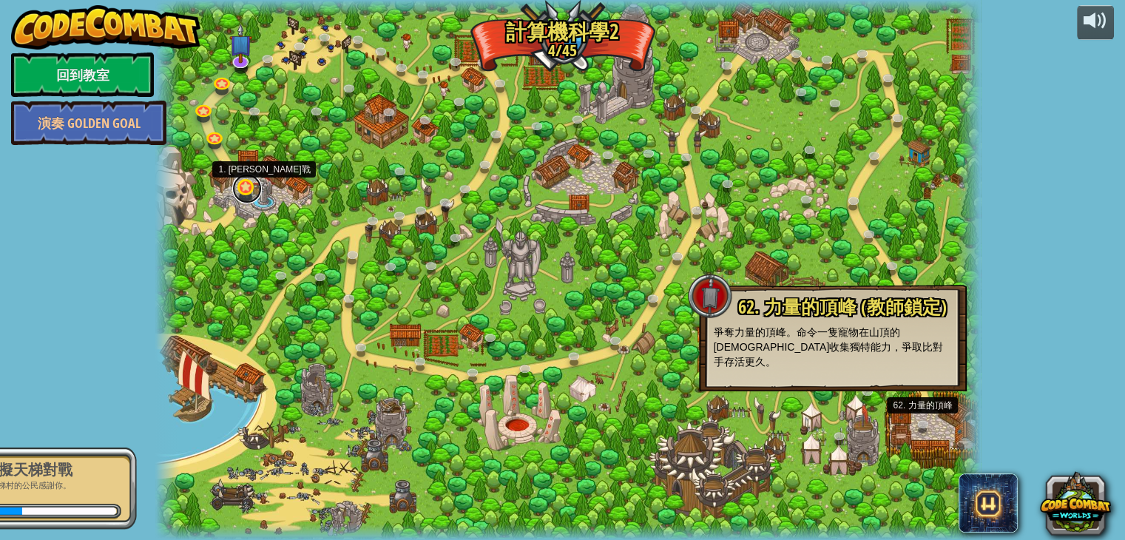
click at [247, 193] on link at bounding box center [247, 189] width 30 height 30
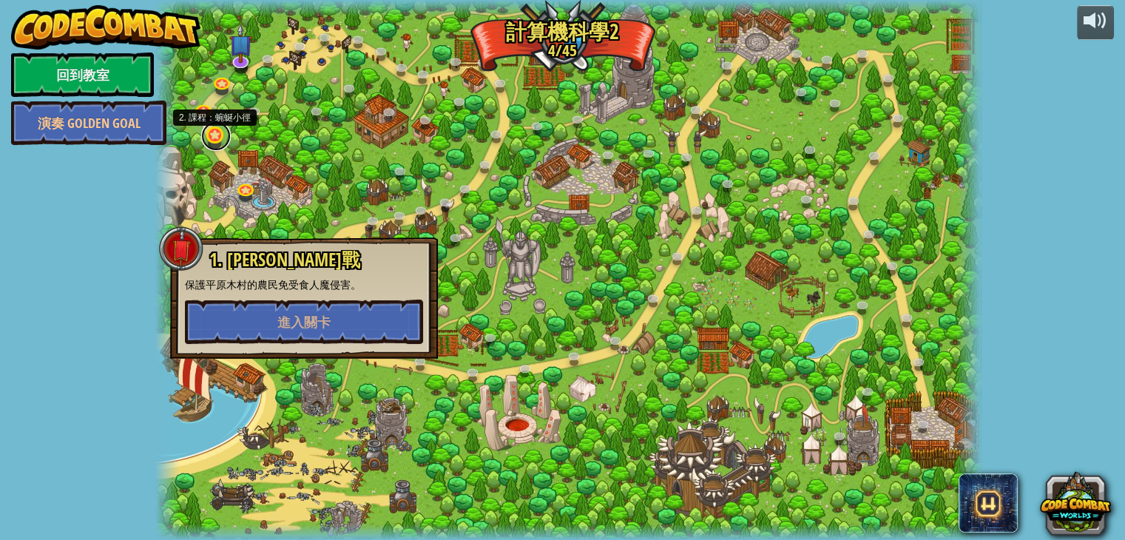
click at [216, 143] on link at bounding box center [216, 136] width 30 height 30
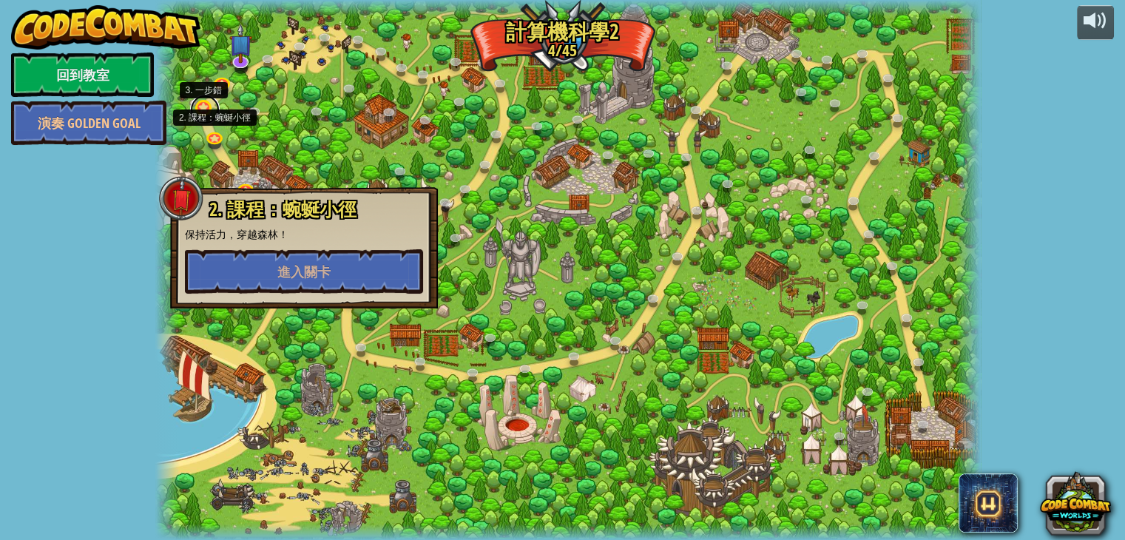
click at [204, 115] on link at bounding box center [205, 110] width 30 height 30
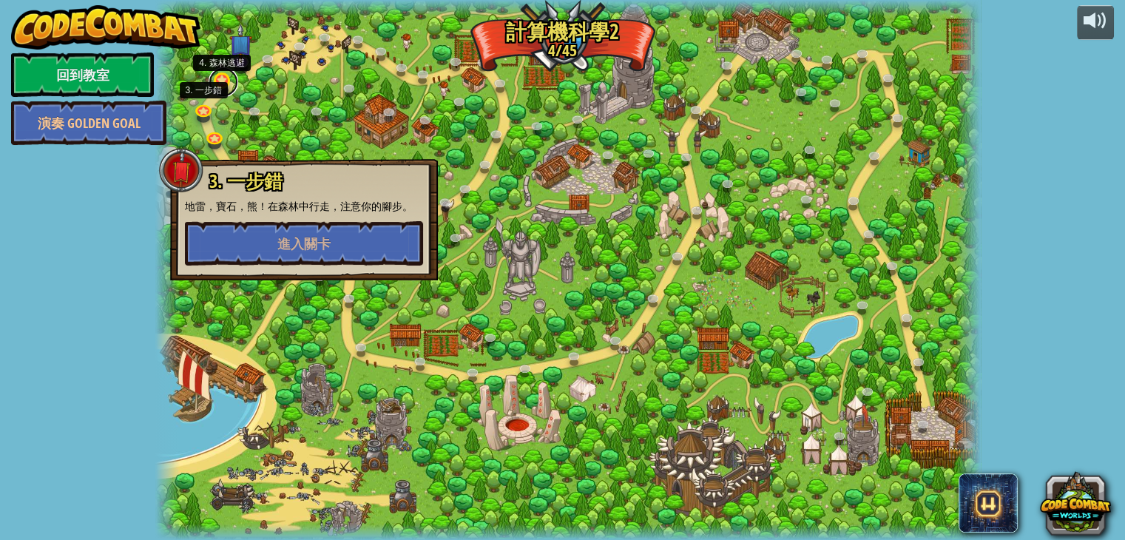
click at [225, 88] on link at bounding box center [224, 82] width 30 height 30
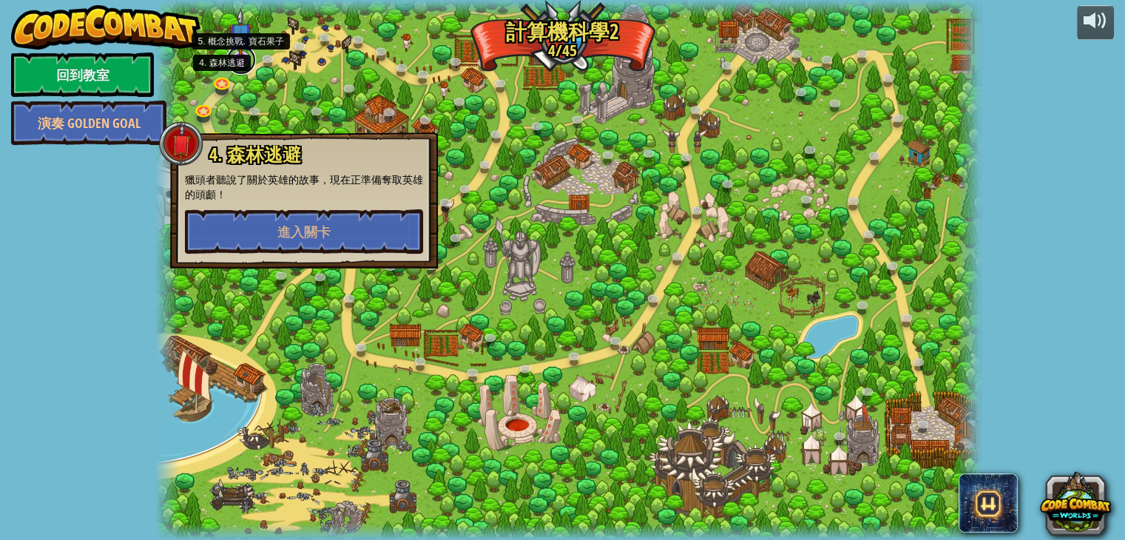
click at [237, 72] on div "8. 野餐毀滅者 (教師鎖定) 從巡邏的食人魔手中保護野餐者。 9. If的盛宴 (教師鎖定) 獸人從四面八方圍攻！等待時機，攻擊突圍！ 7. 巡邏兵剋星 (…" at bounding box center [568, 270] width 826 height 540
click at [264, 54] on link at bounding box center [271, 62] width 30 height 30
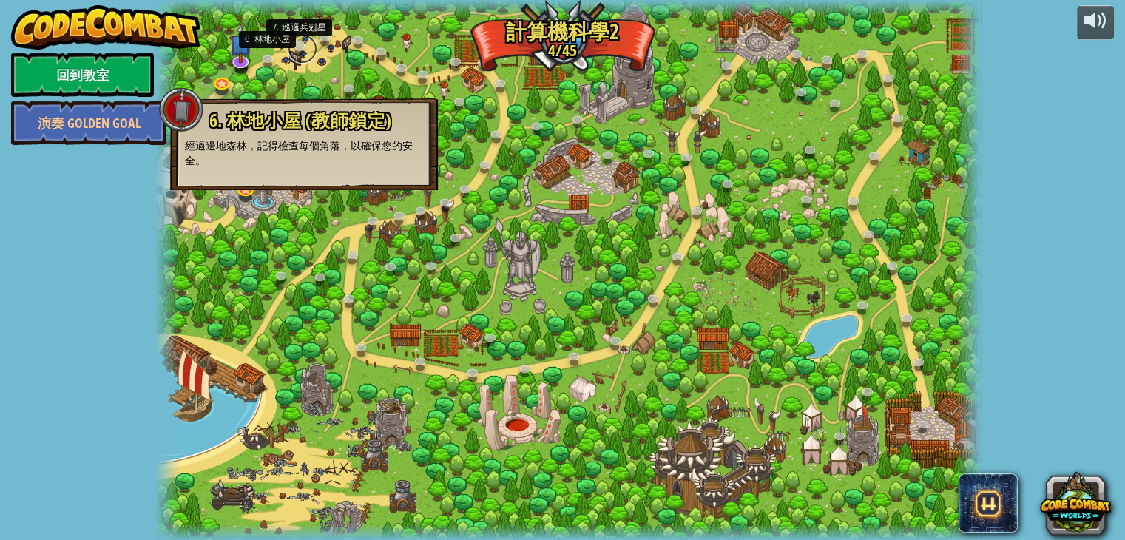
click at [294, 43] on link at bounding box center [303, 49] width 30 height 30
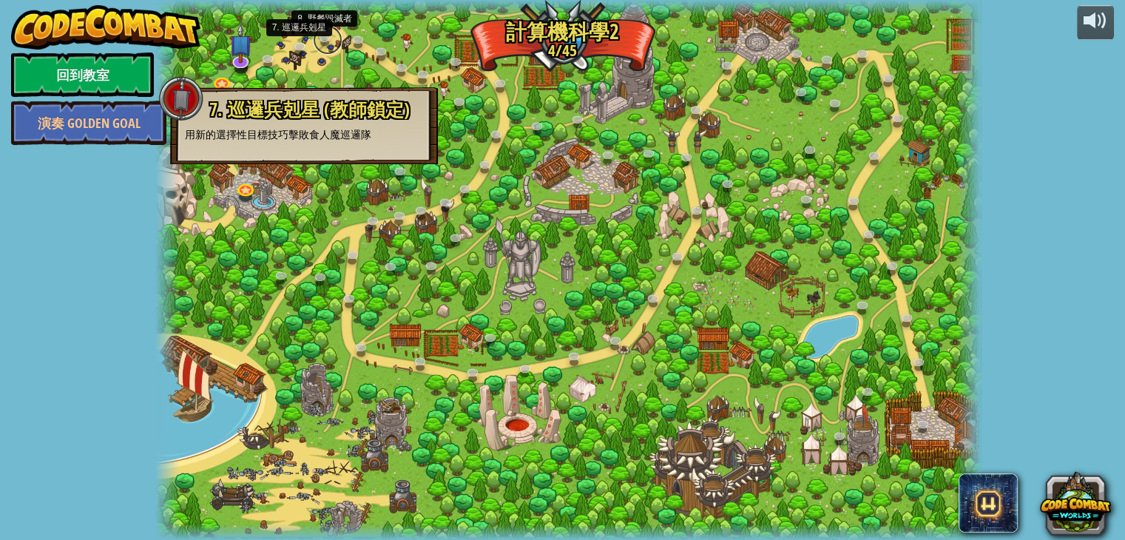
click at [322, 35] on link at bounding box center [328, 40] width 30 height 30
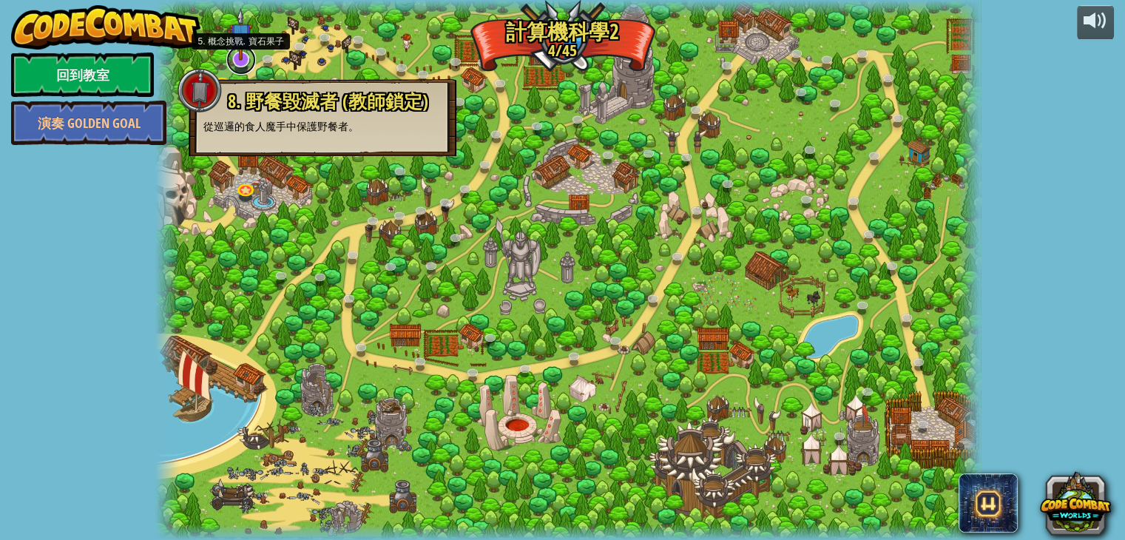
click at [238, 63] on link at bounding box center [241, 60] width 30 height 30
